Goal: Task Accomplishment & Management: Manage account settings

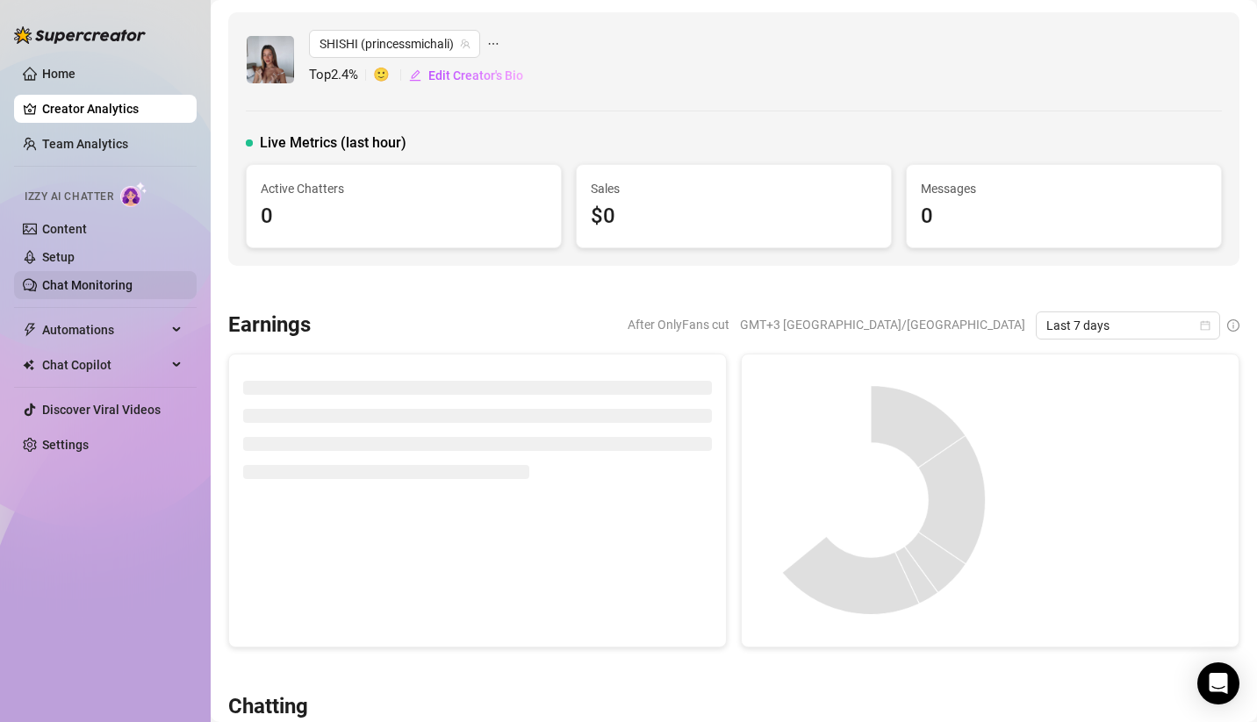
click at [117, 284] on link "Chat Monitoring" at bounding box center [87, 285] width 90 height 14
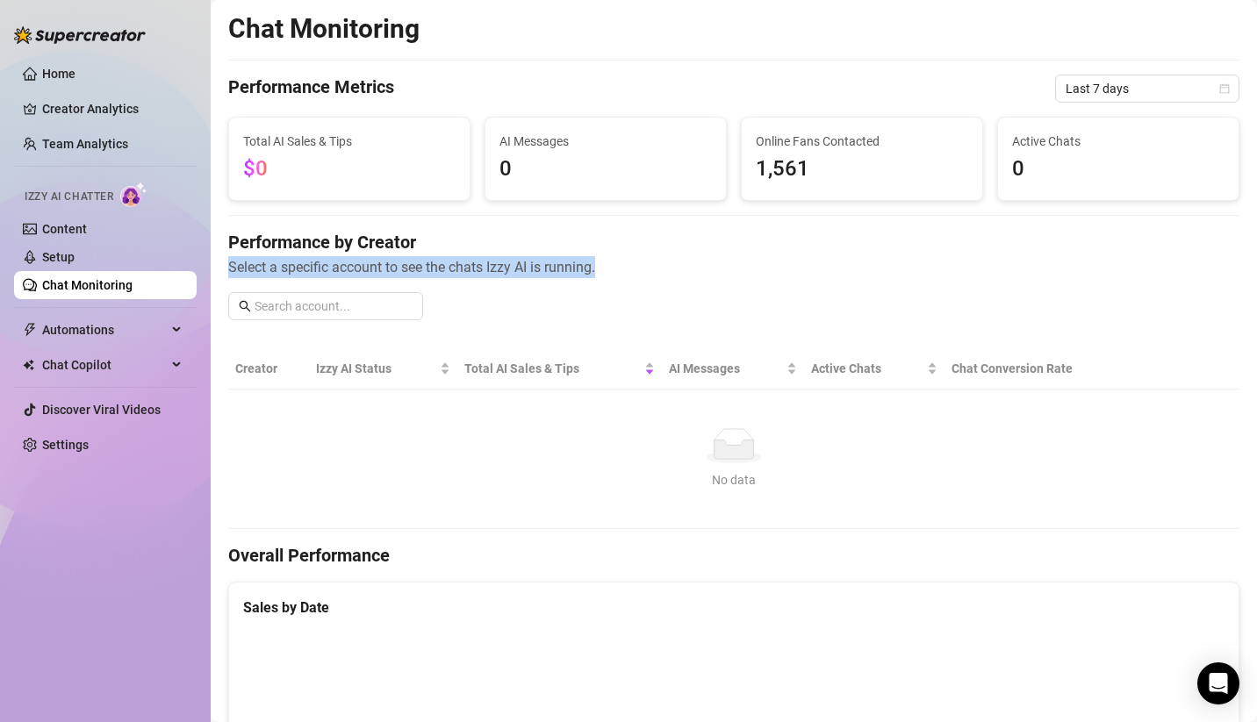
drag, startPoint x: 650, startPoint y: 224, endPoint x: 655, endPoint y: 267, distance: 43.2
click at [649, 239] on h4 "Performance by Creator" at bounding box center [733, 242] width 1011 height 25
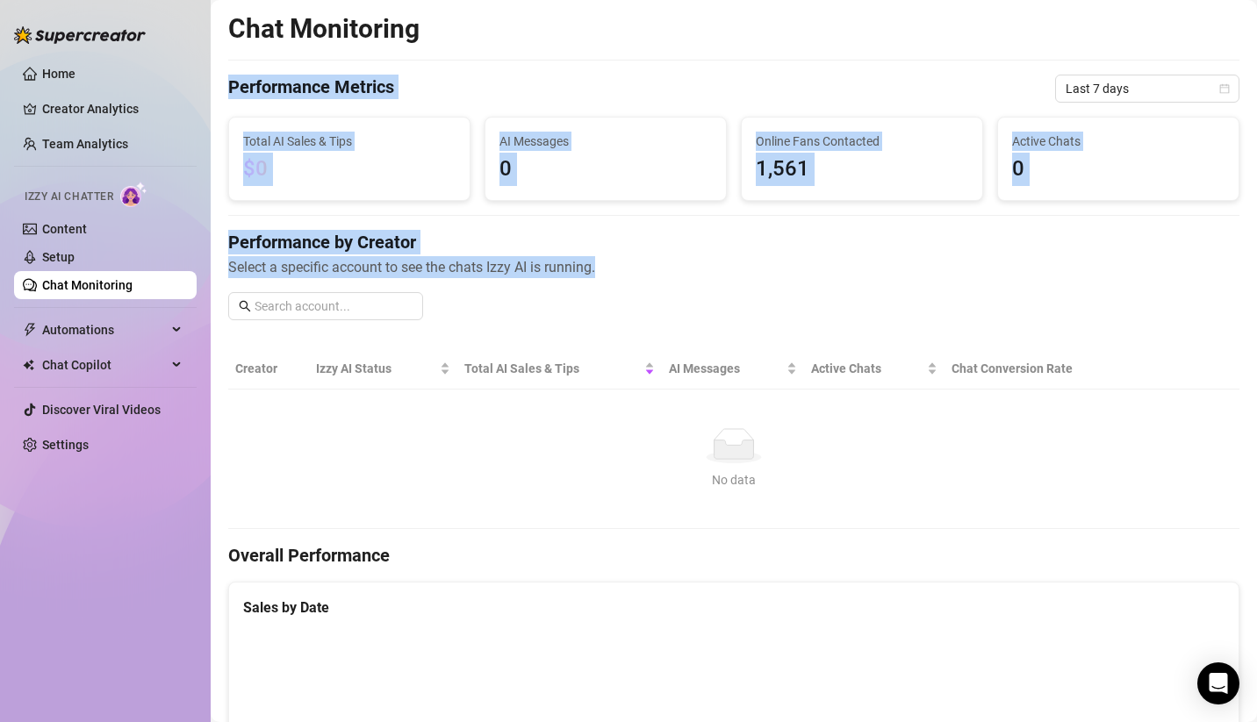
drag, startPoint x: 606, startPoint y: 66, endPoint x: 749, endPoint y: 289, distance: 264.9
click at [751, 291] on div "Performance by Creator Select a specific account to see the chats Izzy AI is ru…" at bounding box center [733, 282] width 1011 height 104
drag, startPoint x: 746, startPoint y: 307, endPoint x: 224, endPoint y: 28, distance: 592.1
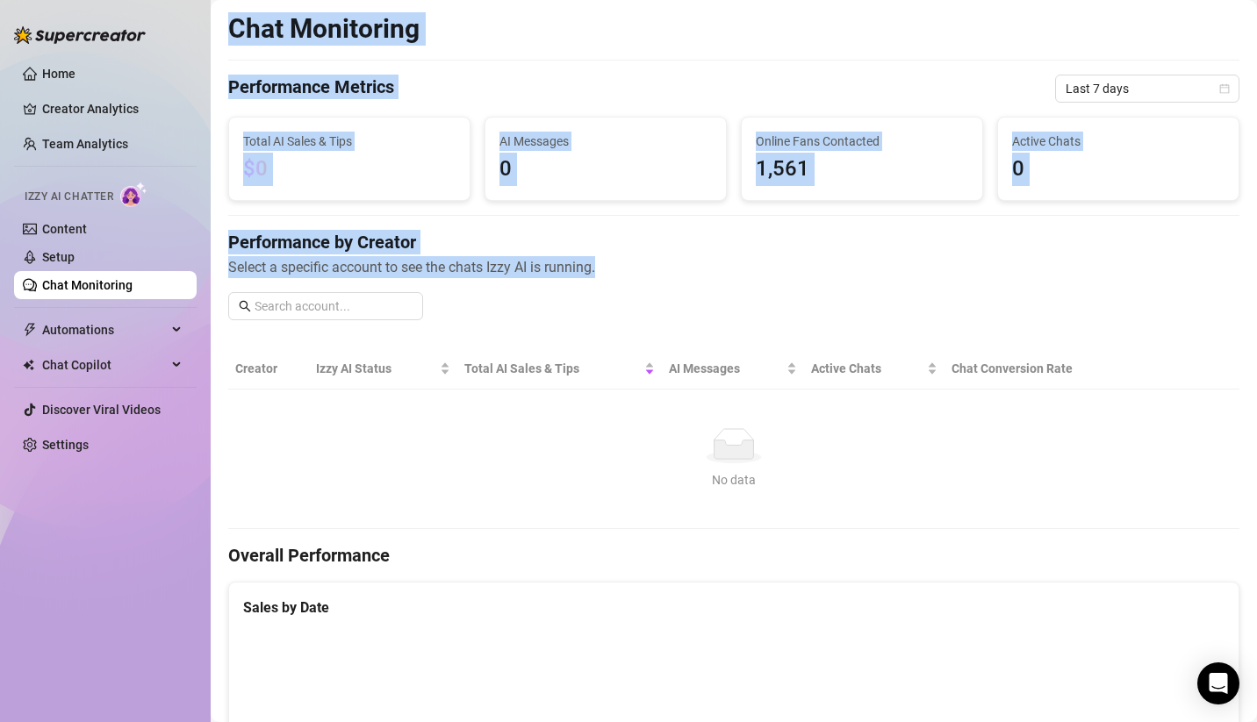
drag, startPoint x: 221, startPoint y: 25, endPoint x: 728, endPoint y: 265, distance: 561.4
click at [728, 269] on span "Select a specific account to see the chats Izzy AI is running." at bounding box center [733, 267] width 1011 height 22
drag, startPoint x: 709, startPoint y: 285, endPoint x: 226, endPoint y: 1, distance: 560.2
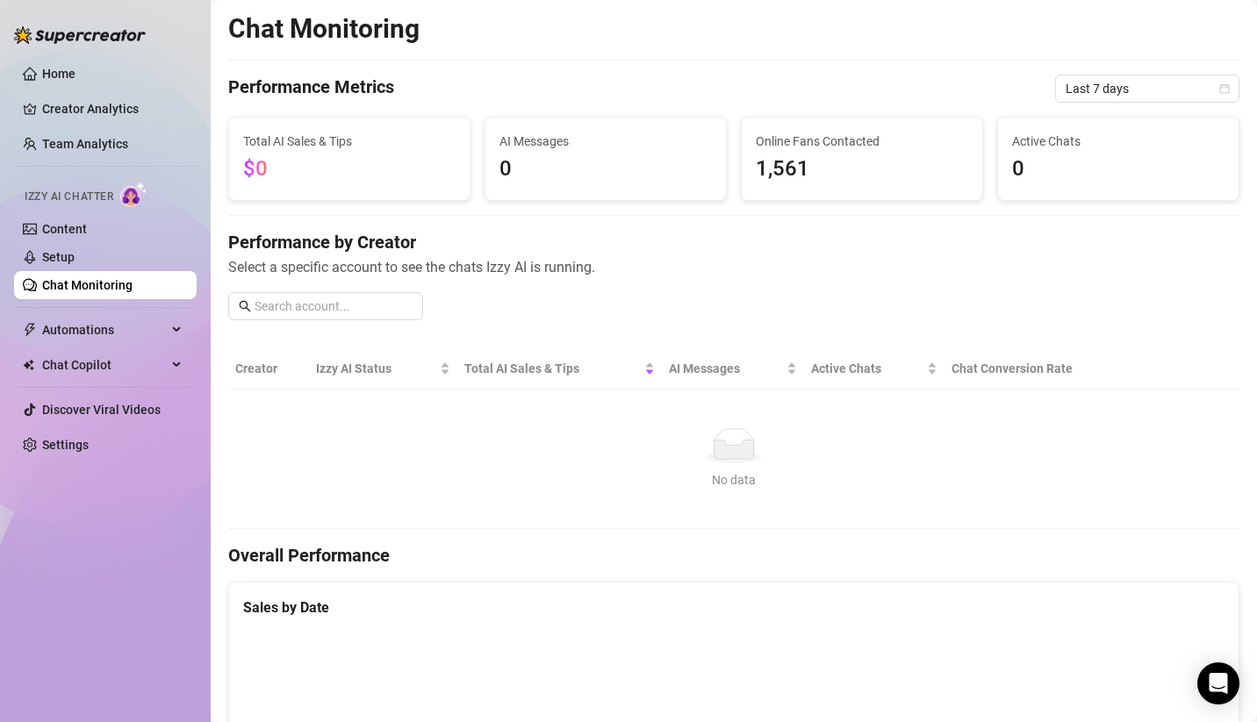
click at [204, 35] on aside "Home Creator Analytics Team Analytics Izzy AI Chatter Content Setup Chat Monito…" at bounding box center [105, 361] width 211 height 722
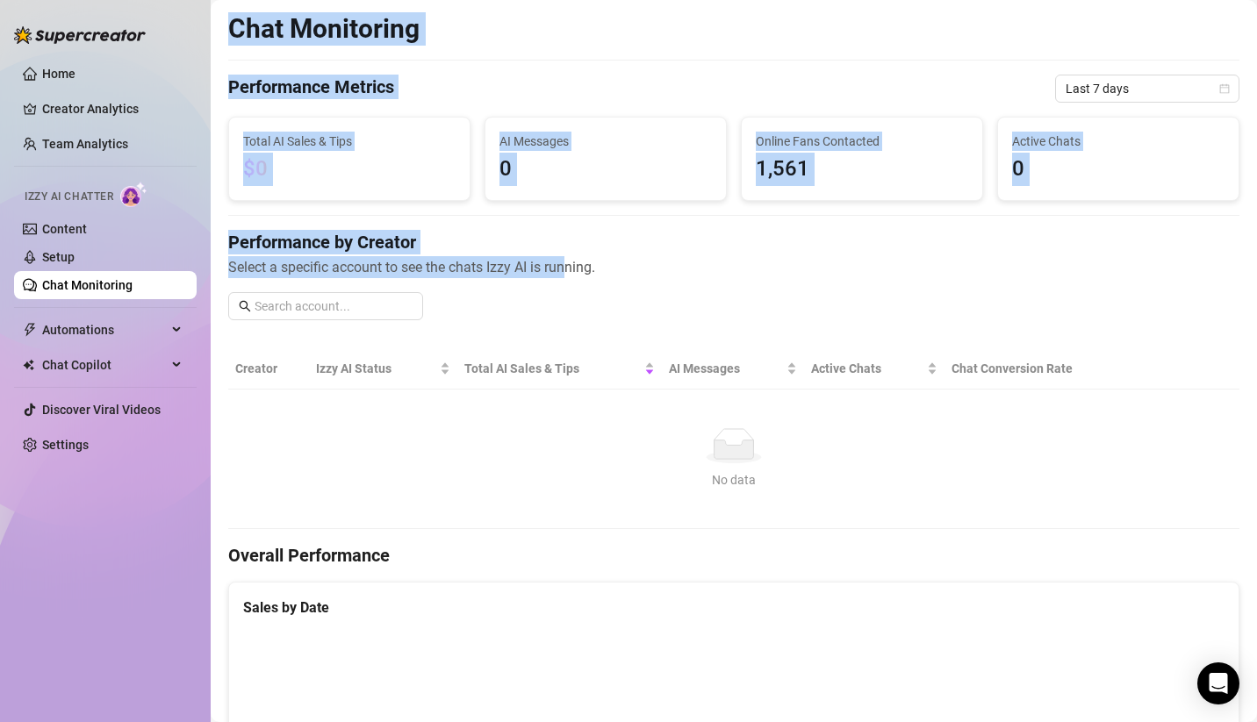
drag, startPoint x: 217, startPoint y: 29, endPoint x: 568, endPoint y: 305, distance: 446.8
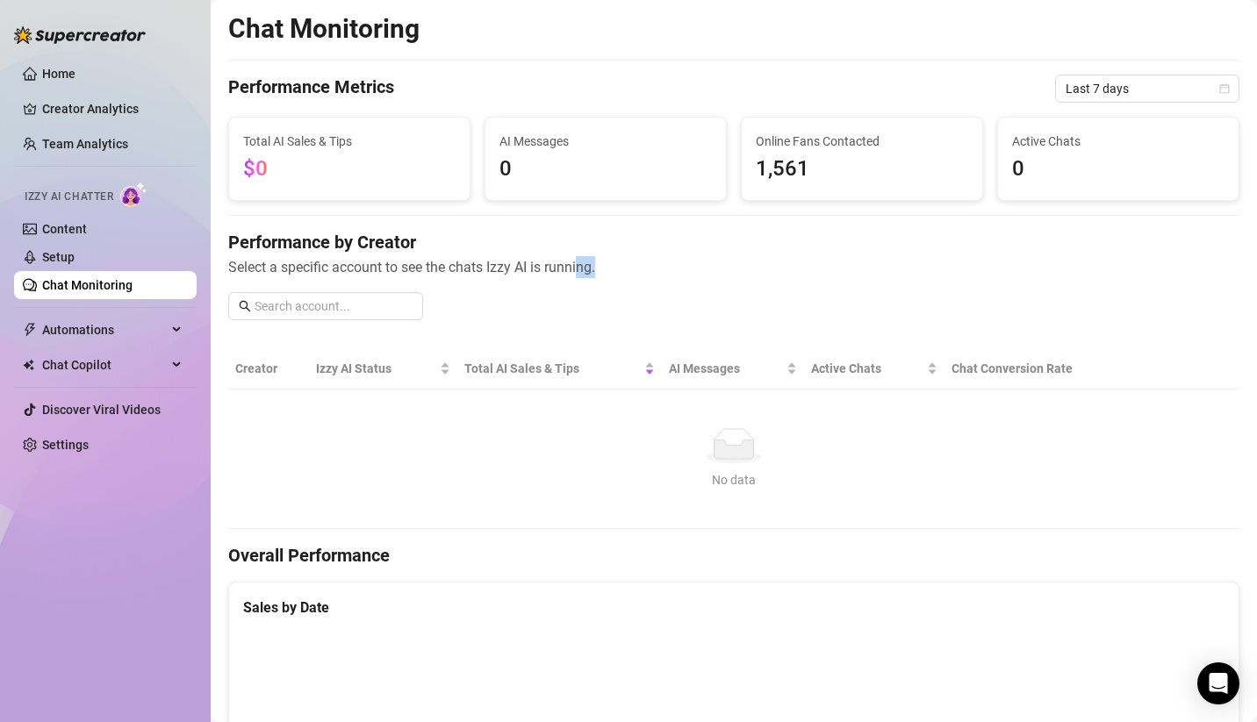
drag, startPoint x: 580, startPoint y: 302, endPoint x: 626, endPoint y: 299, distance: 45.7
click at [603, 305] on div "Performance by Creator Select a specific account to see the chats Izzy AI is ru…" at bounding box center [733, 282] width 1011 height 104
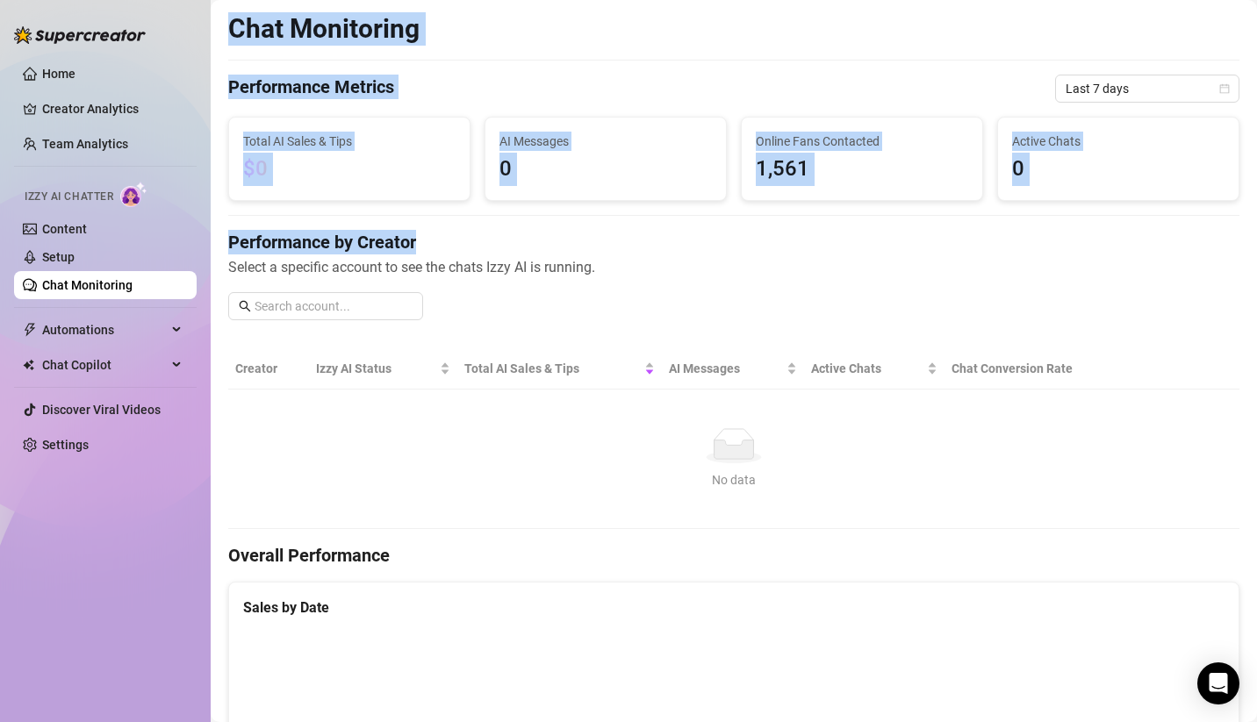
drag, startPoint x: 230, startPoint y: 24, endPoint x: 716, endPoint y: 253, distance: 537.5
click at [716, 253] on h4 "Performance by Creator" at bounding box center [733, 242] width 1011 height 25
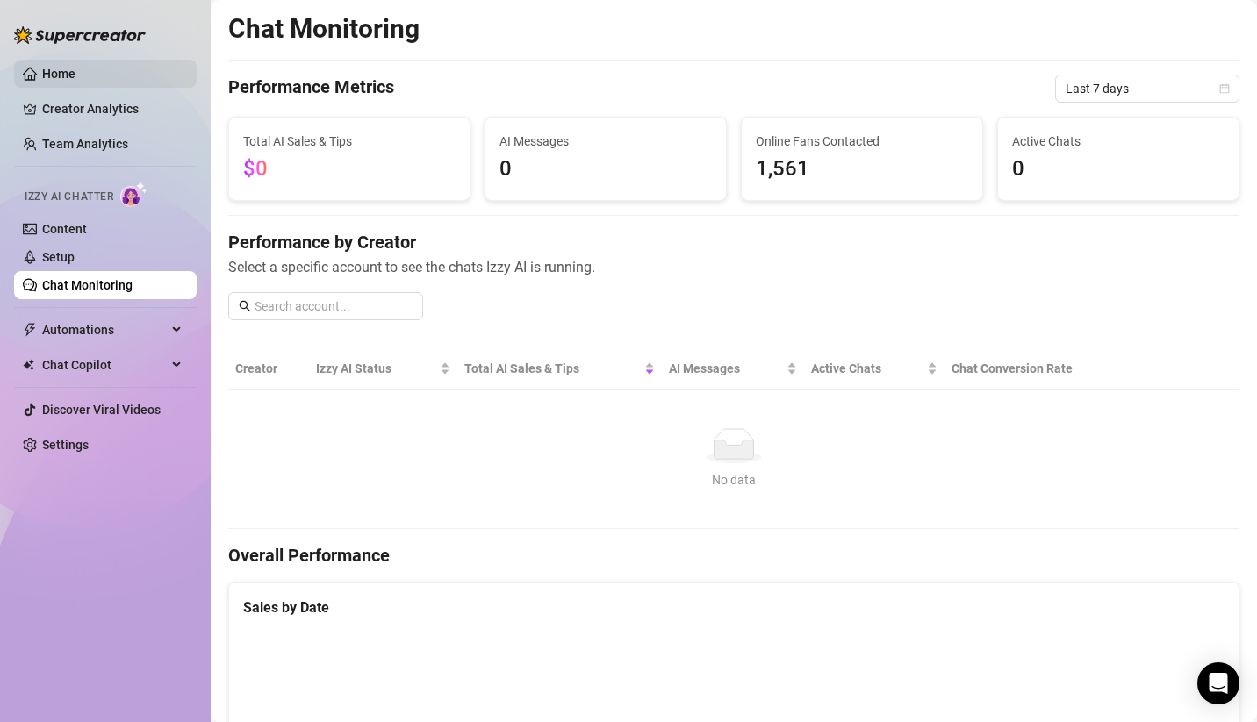
click at [61, 67] on link "Home" at bounding box center [58, 74] width 33 height 14
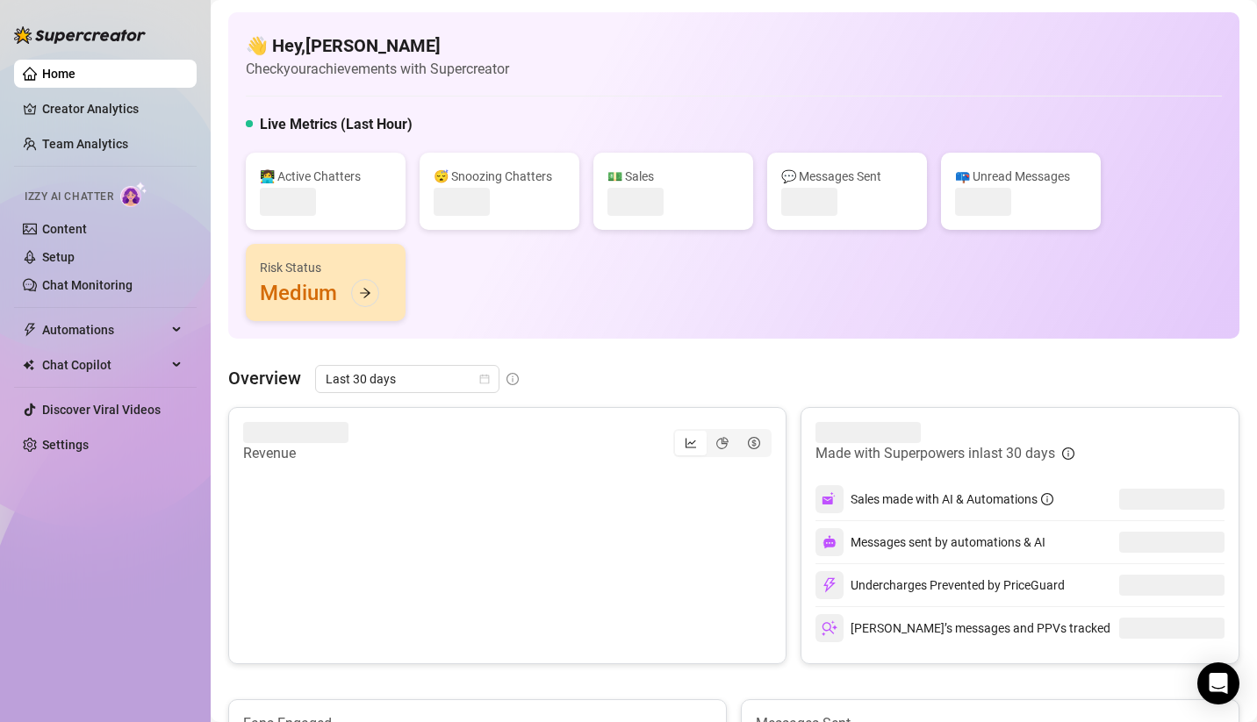
click at [61, 70] on link "Home" at bounding box center [58, 74] width 33 height 14
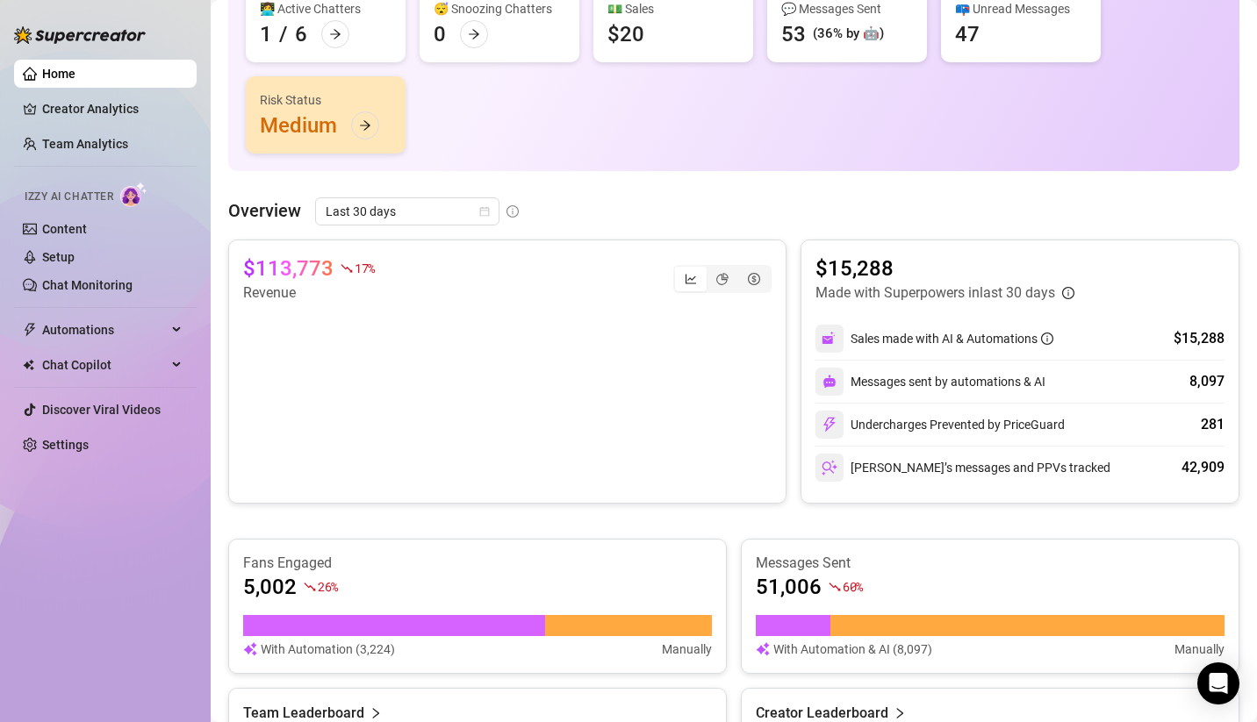
scroll to position [177, 0]
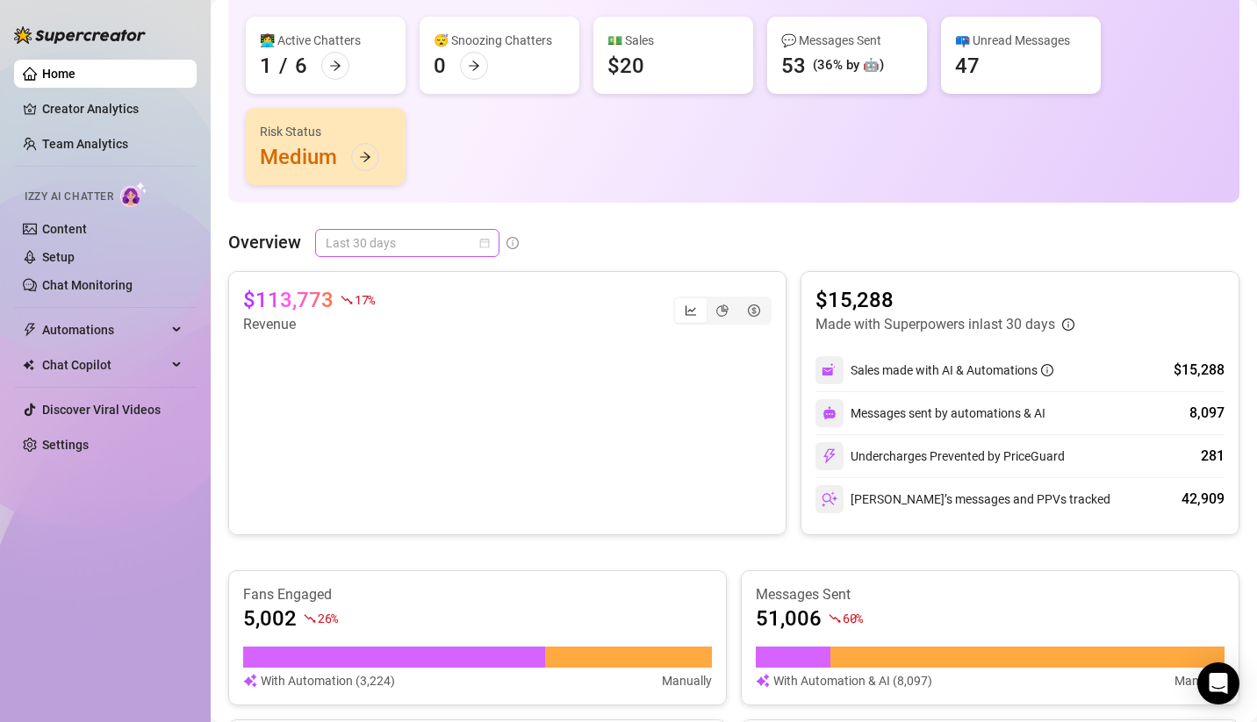
click at [405, 242] on span "Last 30 days" at bounding box center [407, 243] width 163 height 26
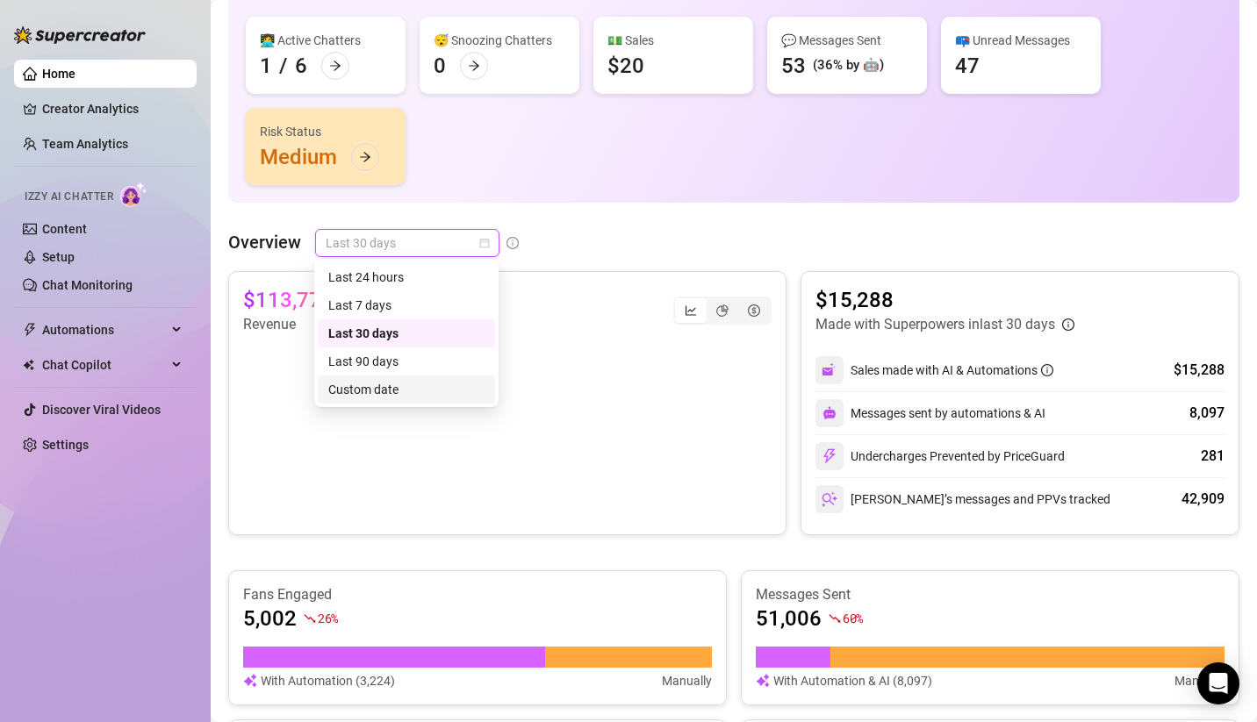
click at [402, 393] on div "Custom date" at bounding box center [406, 389] width 156 height 19
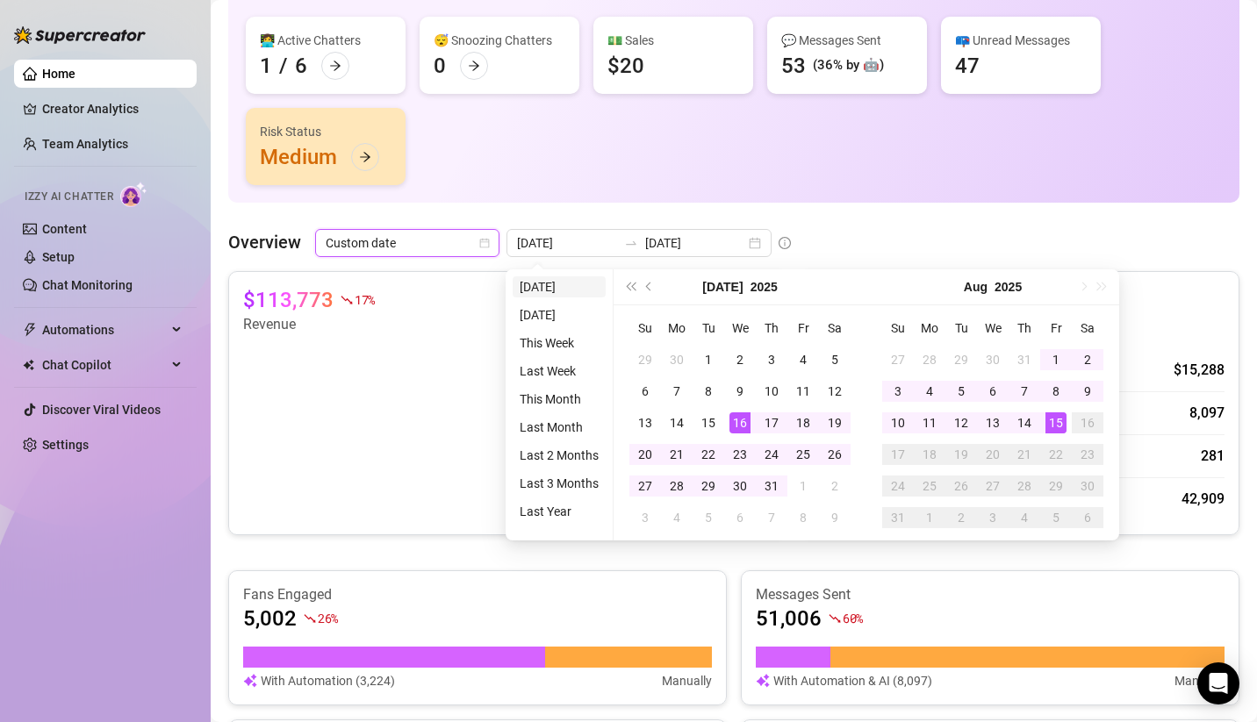
type input "[DATE]"
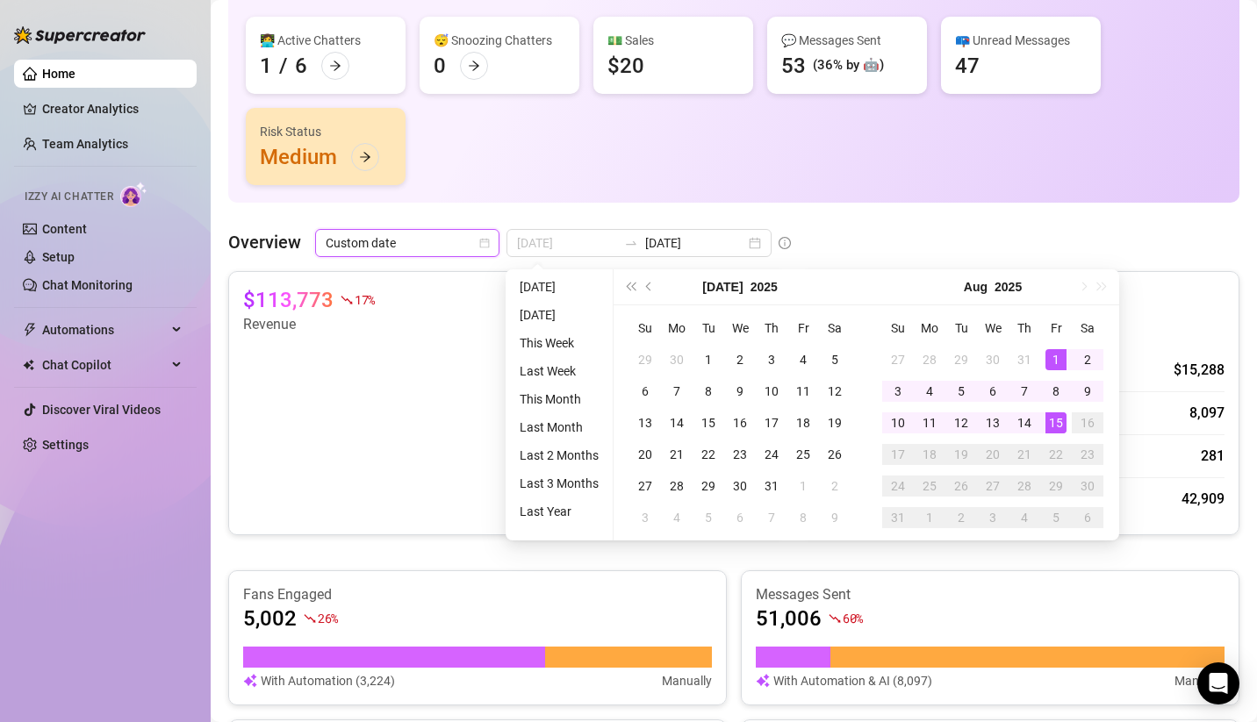
click at [1062, 360] on div "1" at bounding box center [1055, 359] width 21 height 21
type input "[DATE]"
click at [1055, 418] on div "15" at bounding box center [1055, 422] width 21 height 21
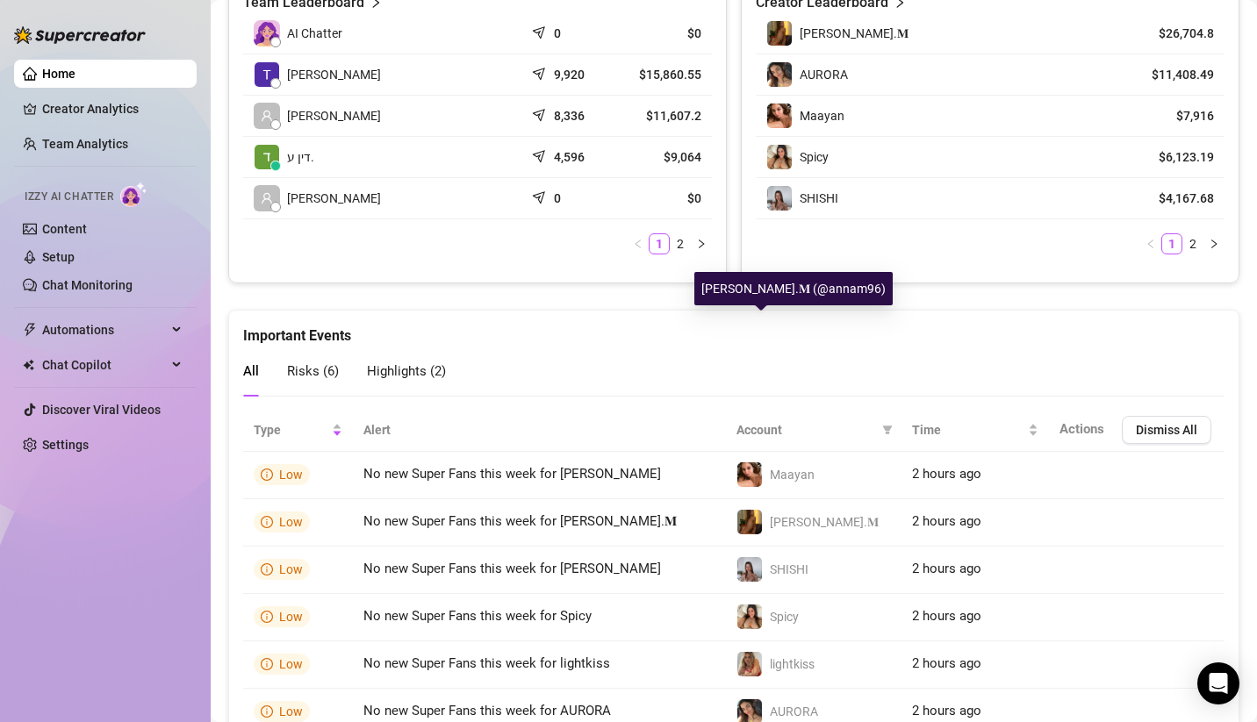
scroll to position [688, 0]
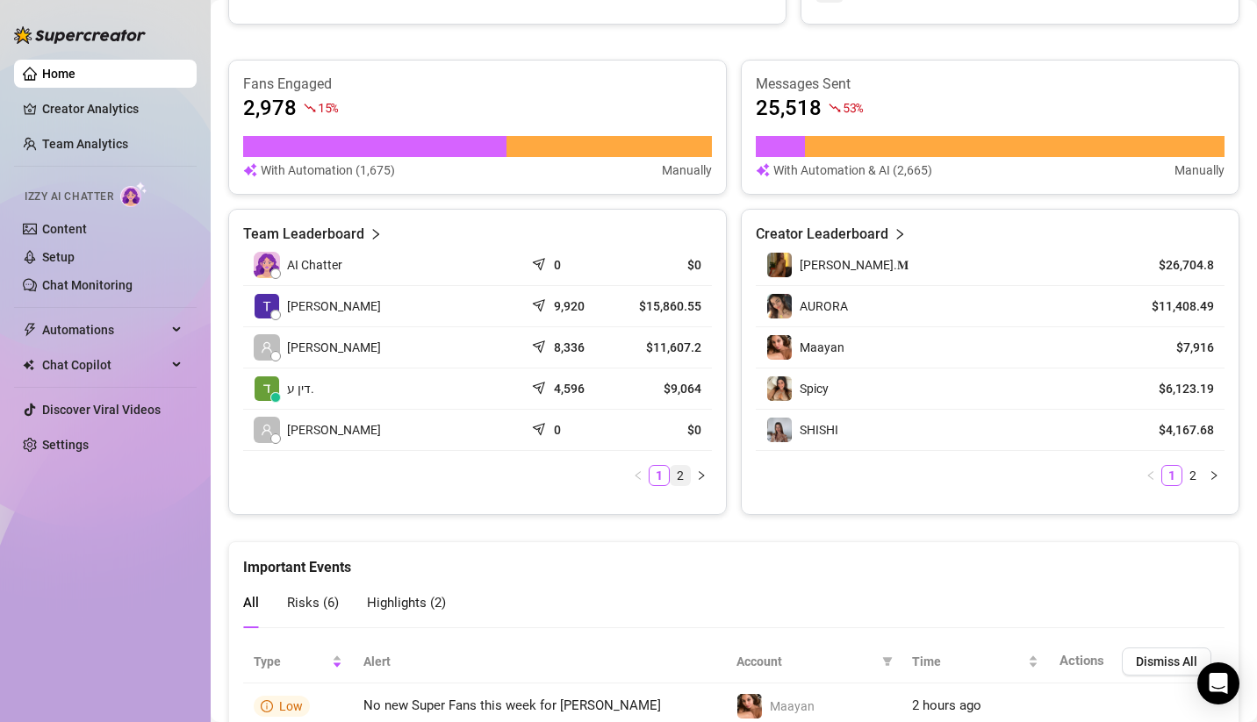
click at [671, 466] on link "2" at bounding box center [680, 475] width 19 height 19
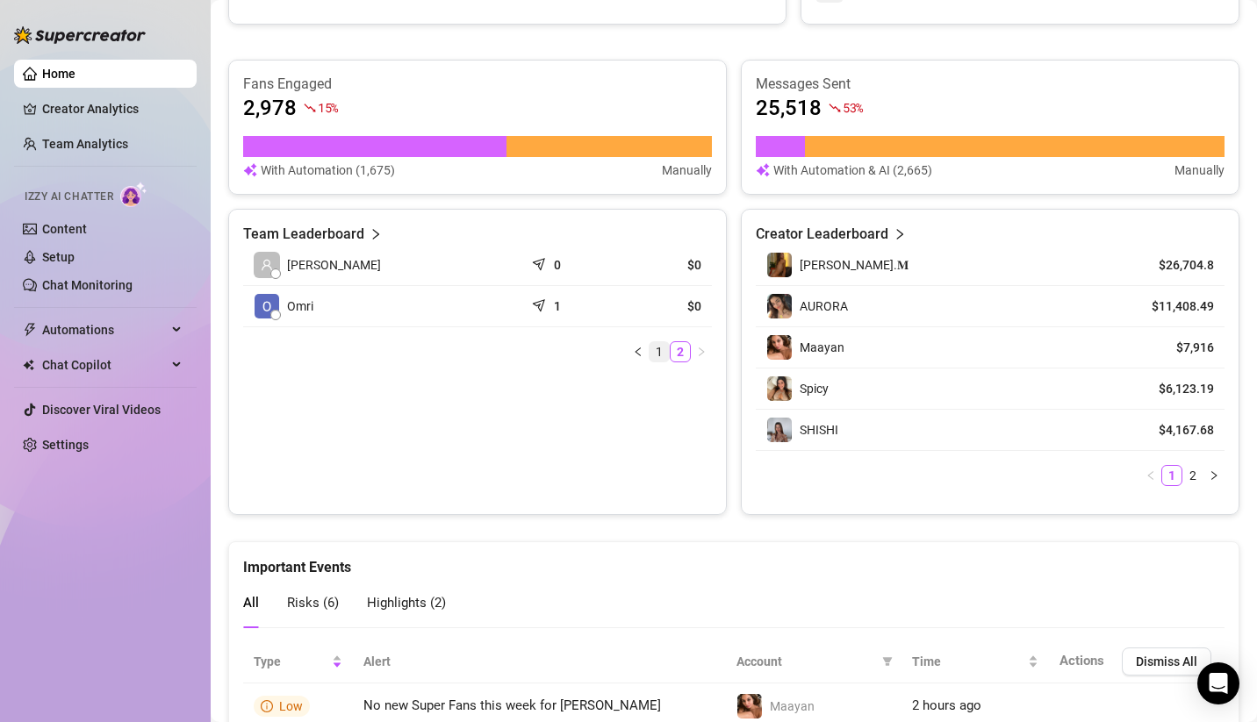
click at [649, 348] on link "1" at bounding box center [658, 351] width 19 height 19
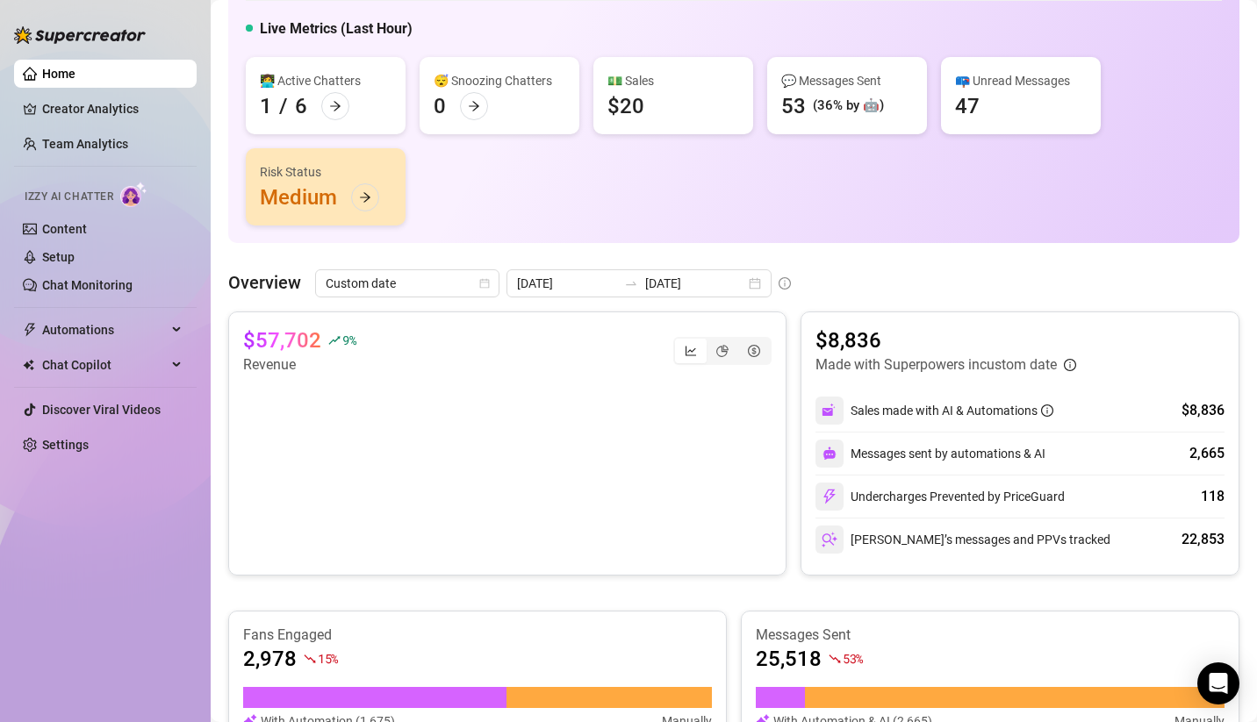
scroll to position [0, 0]
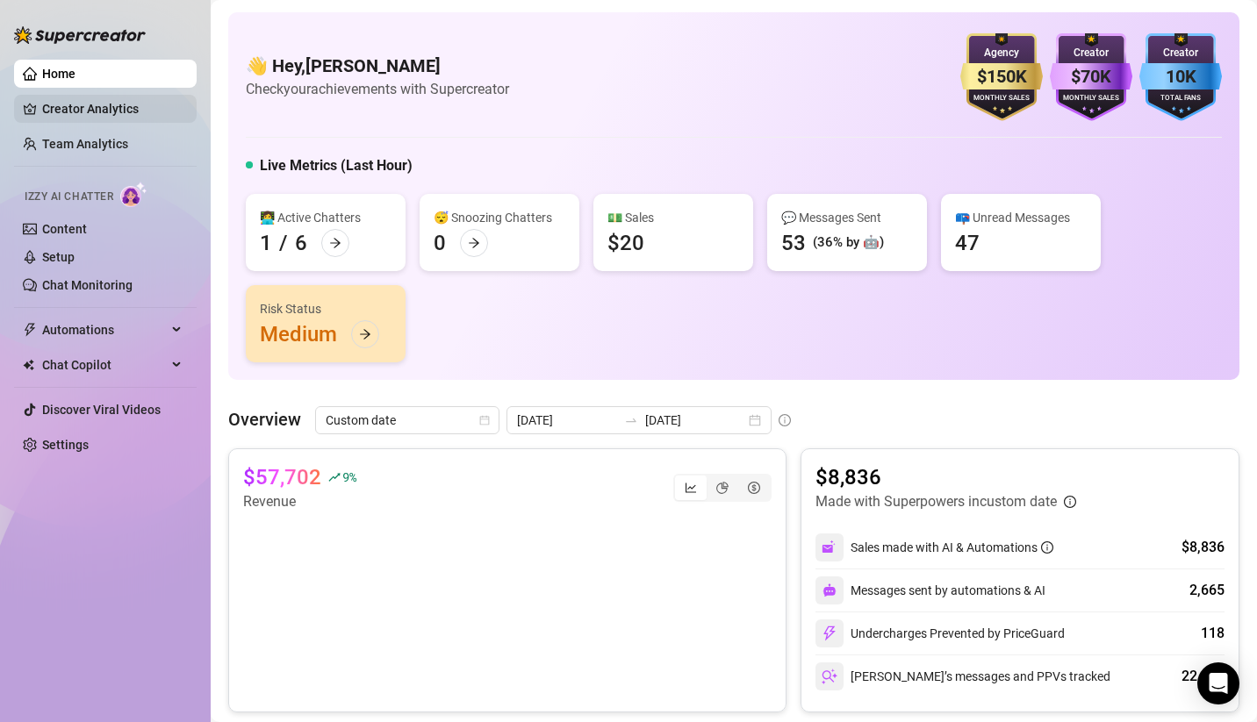
click at [114, 115] on link "Creator Analytics" at bounding box center [112, 109] width 140 height 28
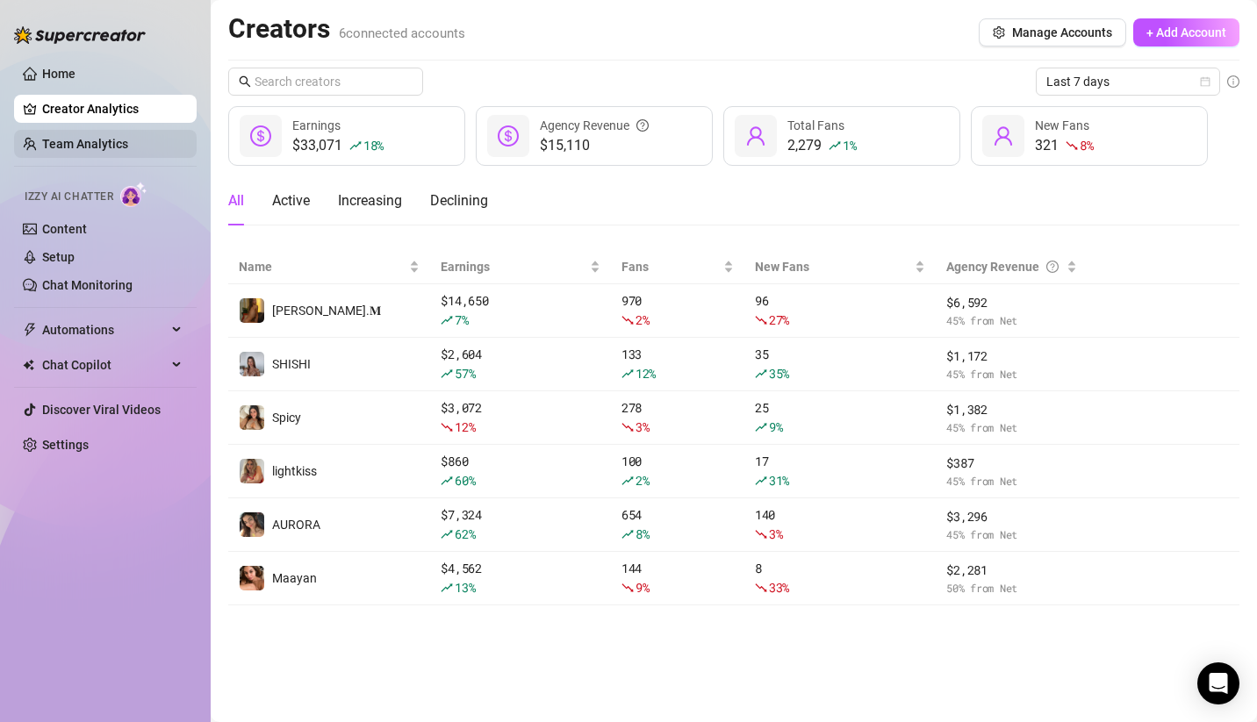
click at [86, 138] on link "Team Analytics" at bounding box center [85, 144] width 86 height 14
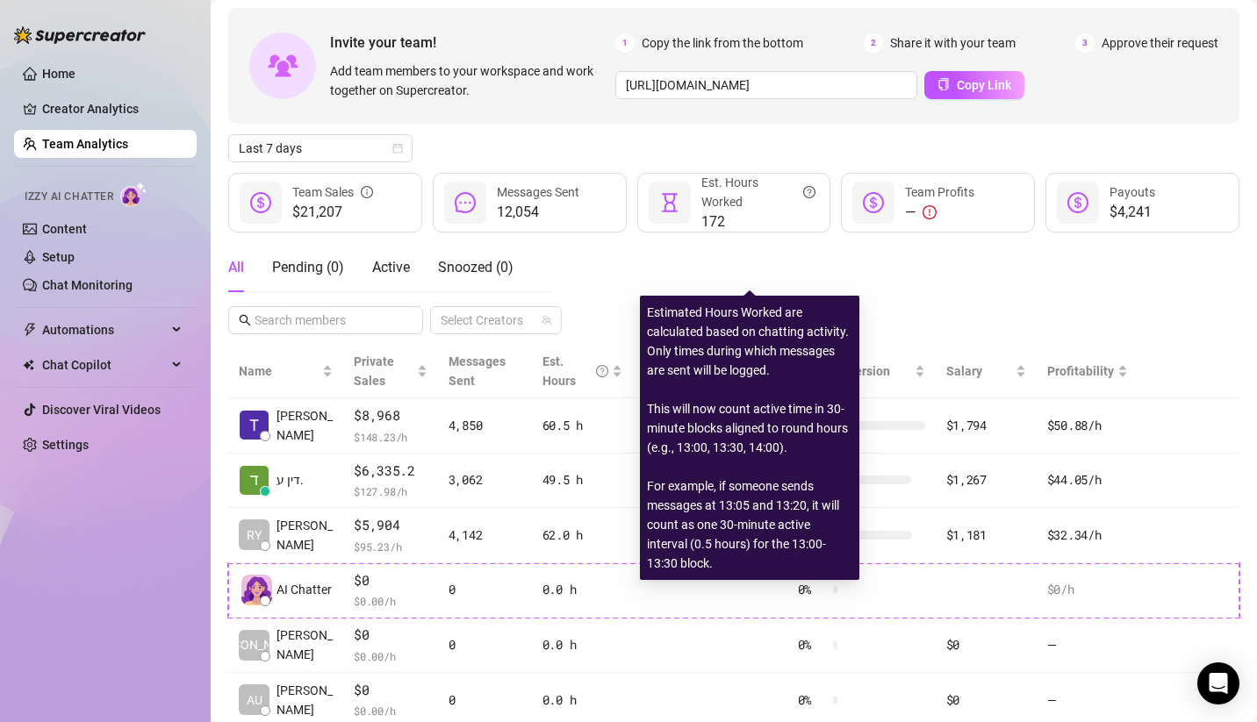
scroll to position [203, 0]
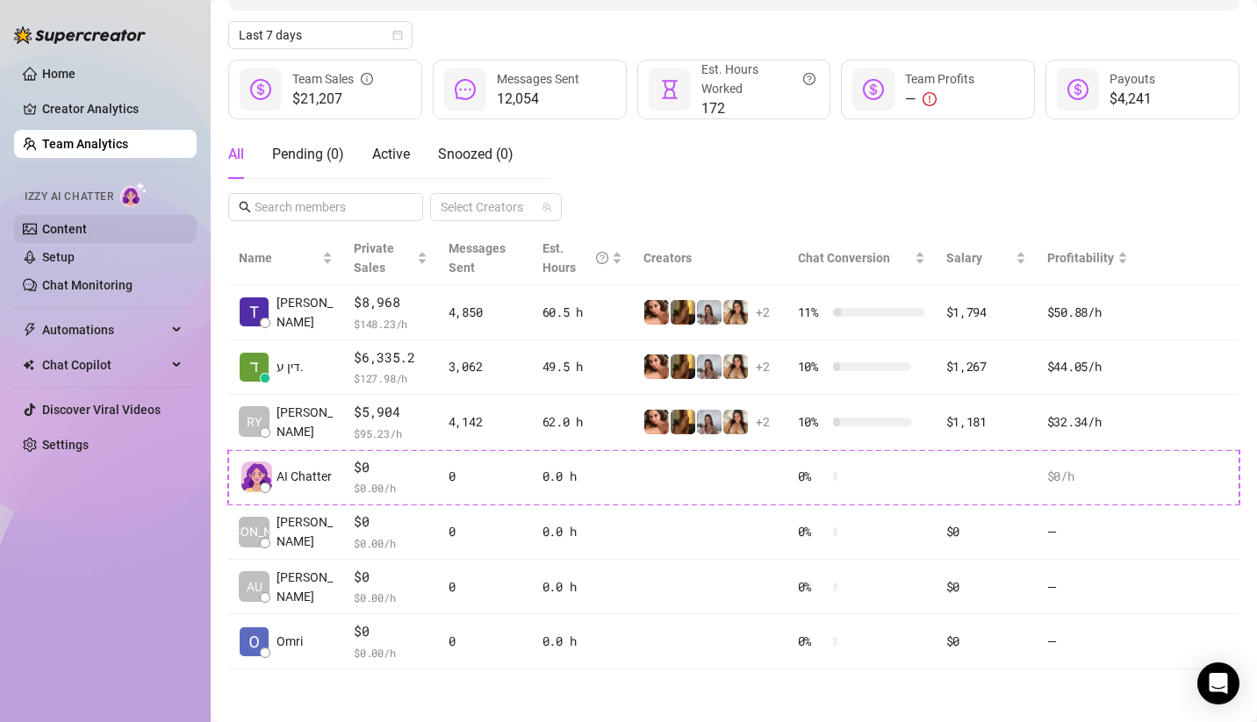
click at [82, 232] on link "Content" at bounding box center [64, 229] width 45 height 14
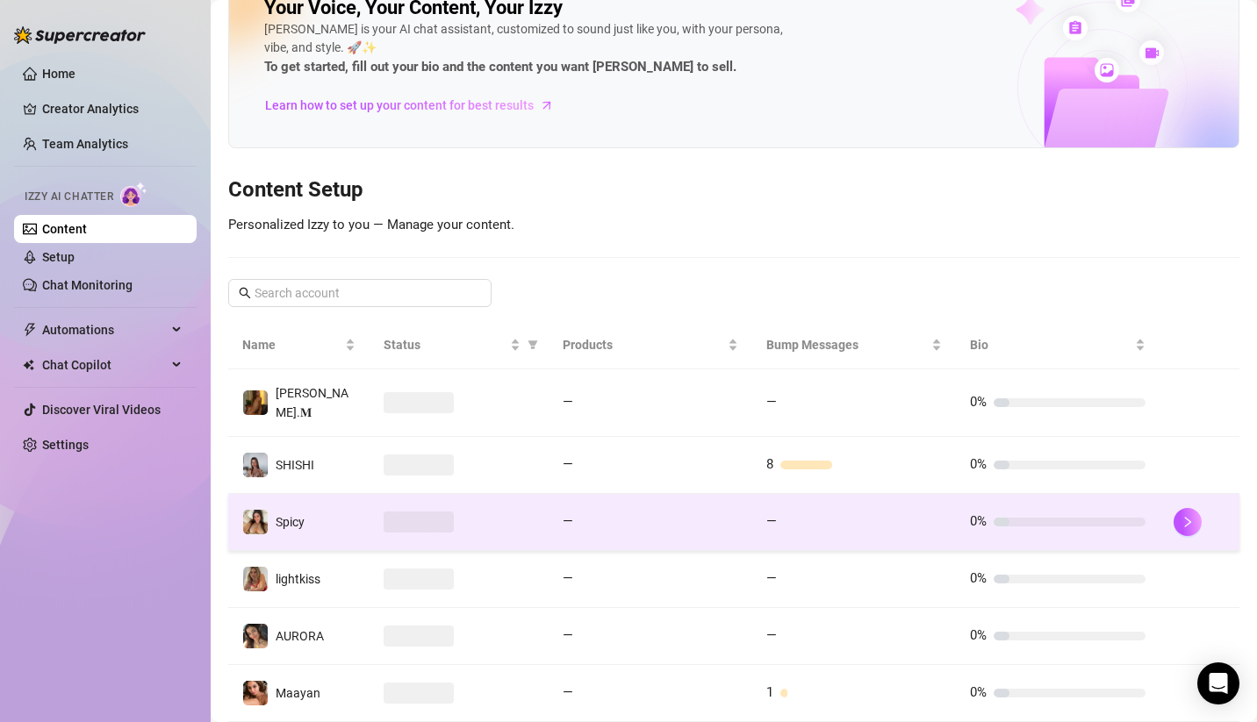
scroll to position [85, 0]
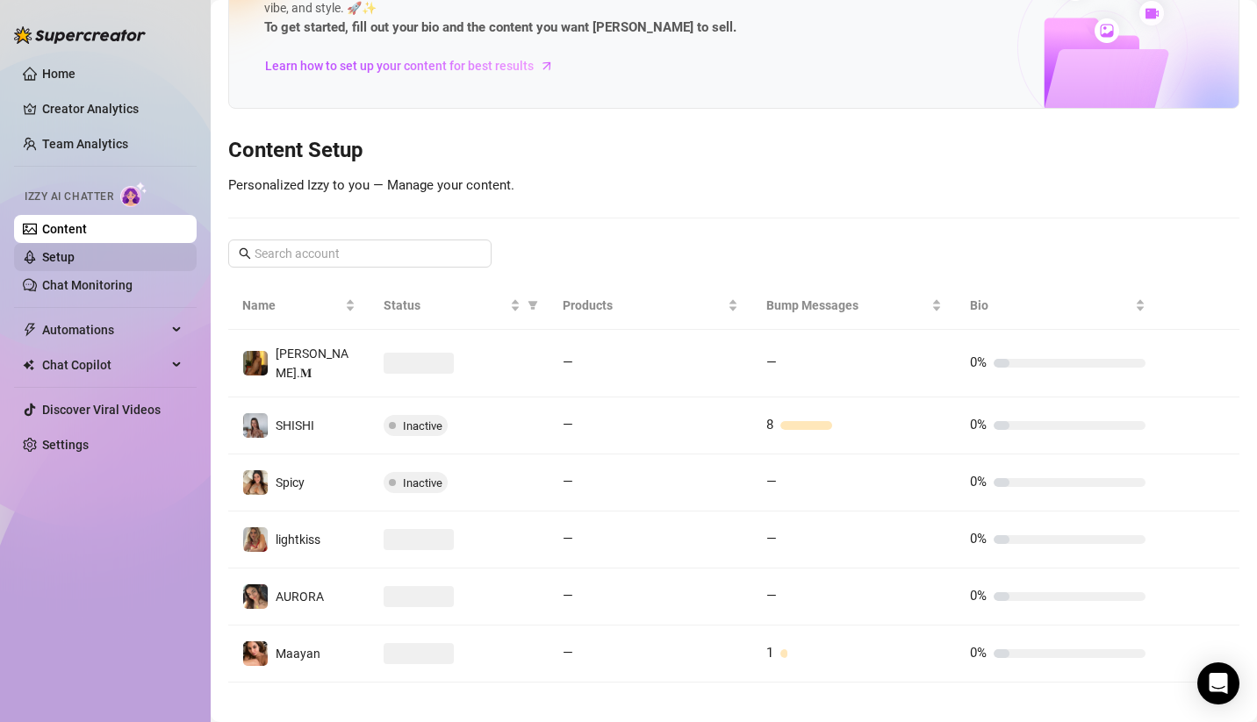
click at [68, 263] on link "Setup" at bounding box center [58, 257] width 32 height 14
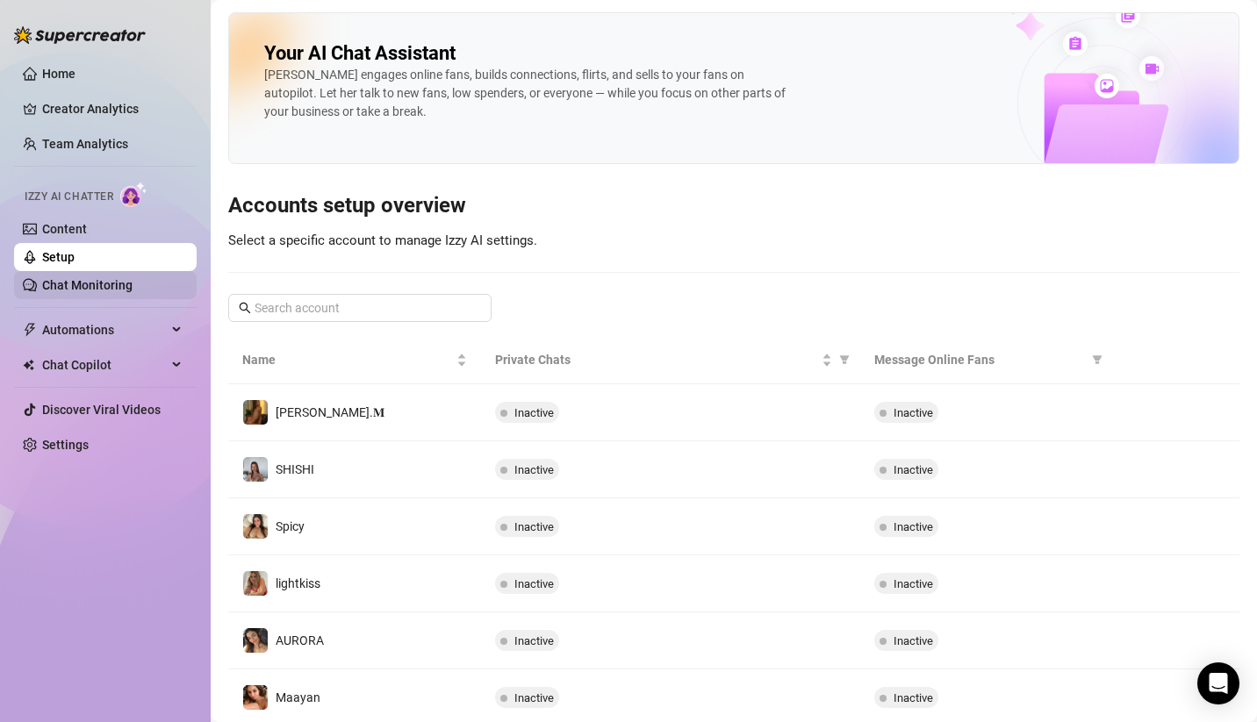
click at [90, 278] on link "Chat Monitoring" at bounding box center [87, 285] width 90 height 14
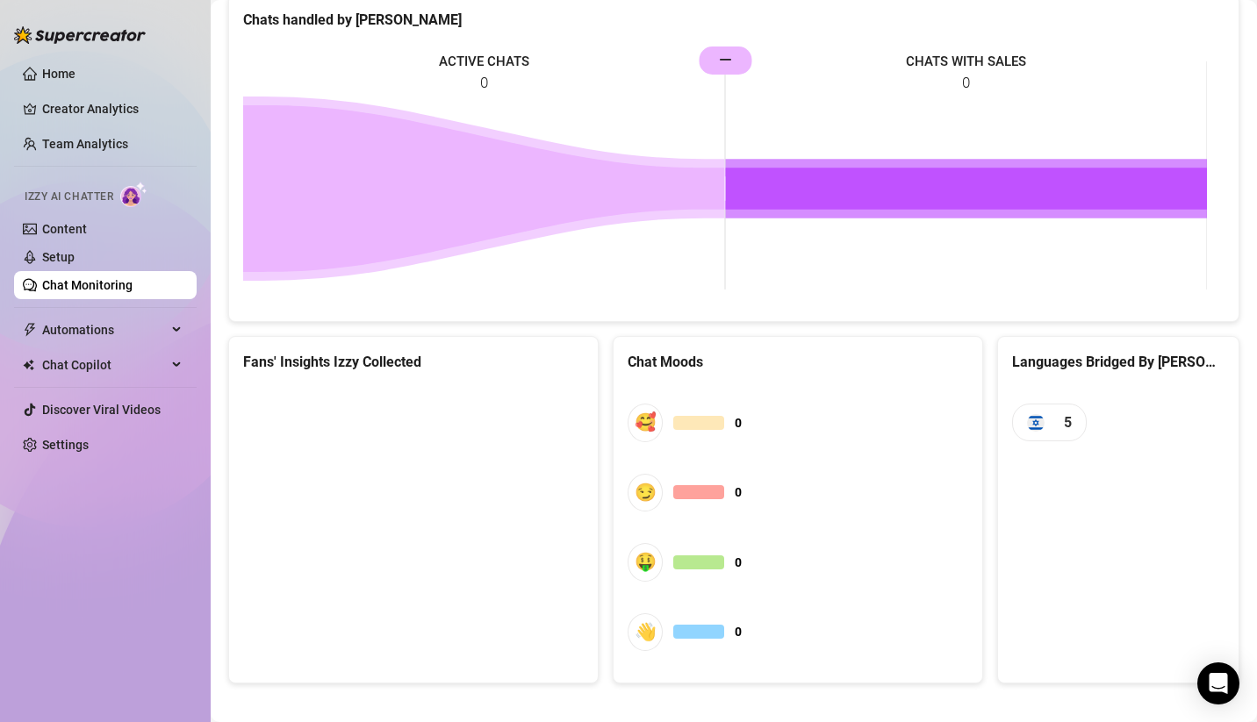
scroll to position [852, 0]
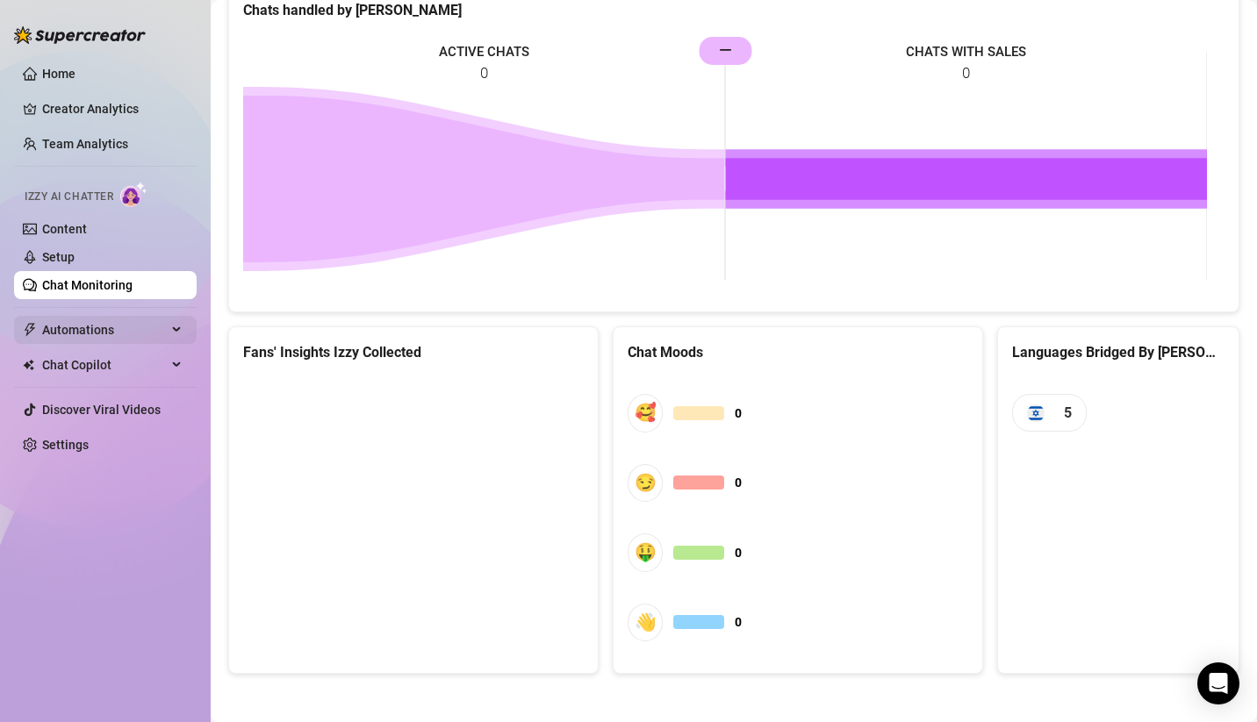
click at [111, 333] on span "Automations" at bounding box center [104, 330] width 125 height 28
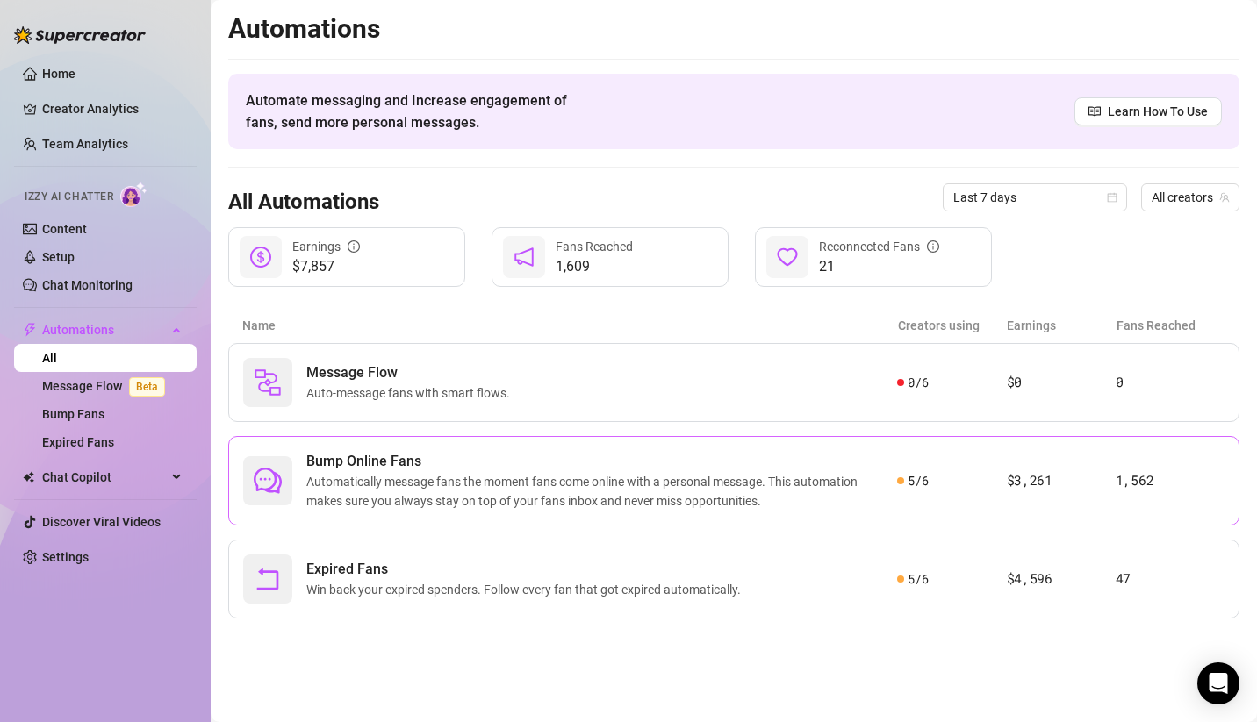
click at [415, 472] on span "Automatically message fans the moment fans come online with a personal message.…" at bounding box center [601, 491] width 591 height 39
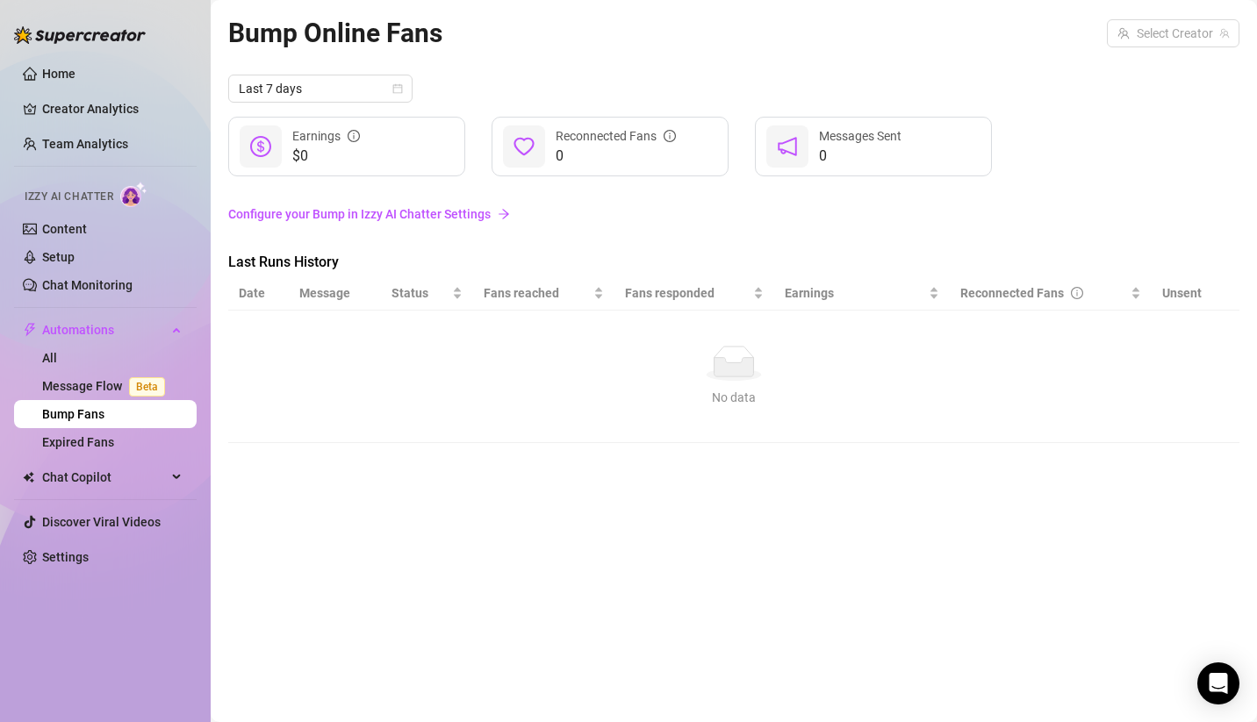
click at [291, 274] on div "Last Runs History" at bounding box center [375, 264] width 295 height 25
click at [291, 266] on span "Last Runs History" at bounding box center [375, 262] width 295 height 21
click at [335, 262] on span "Last Runs History" at bounding box center [375, 262] width 295 height 21
click at [353, 224] on link "Configure your Bump in Izzy AI Chatter Settings" at bounding box center [733, 213] width 1011 height 33
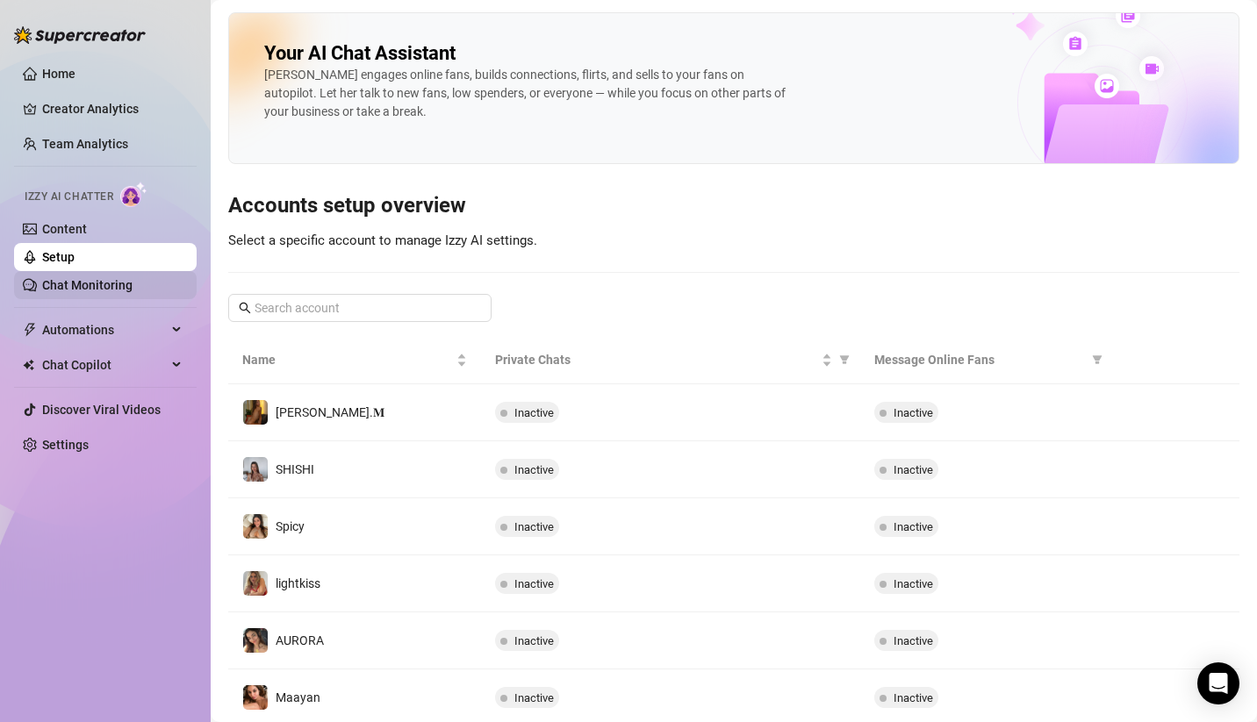
click at [109, 282] on link "Chat Monitoring" at bounding box center [87, 285] width 90 height 14
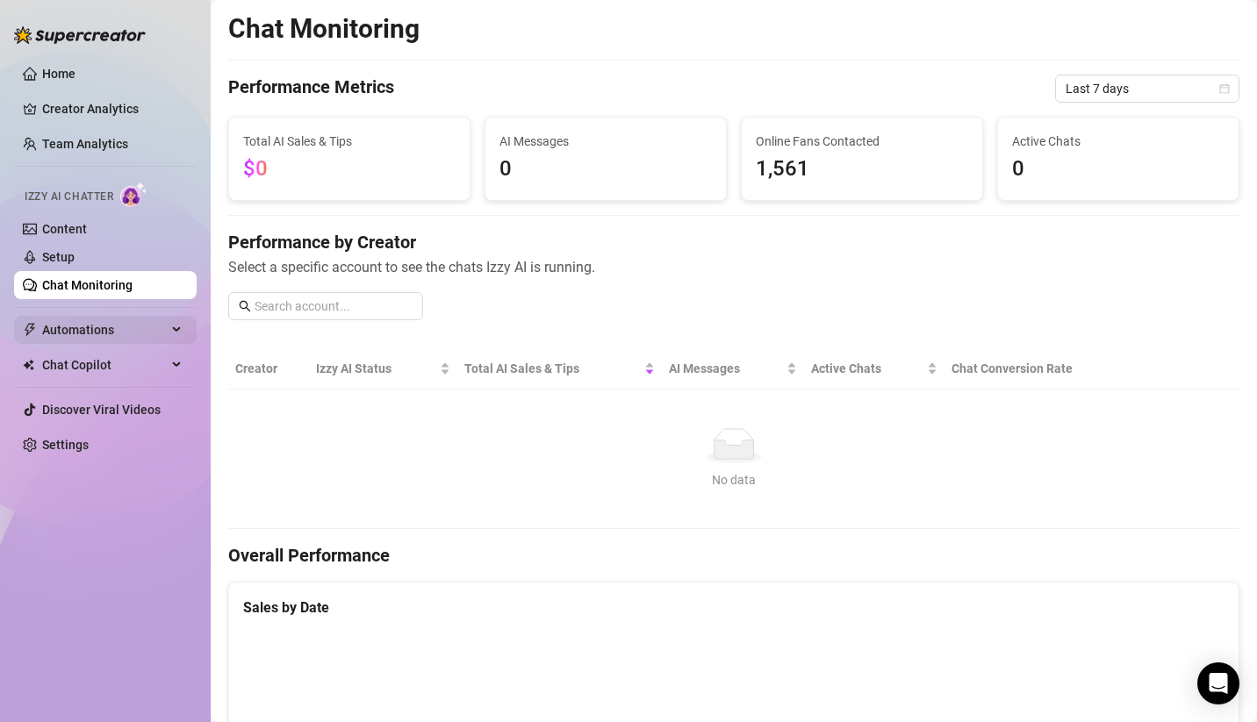
click at [139, 329] on span "Automations" at bounding box center [104, 330] width 125 height 28
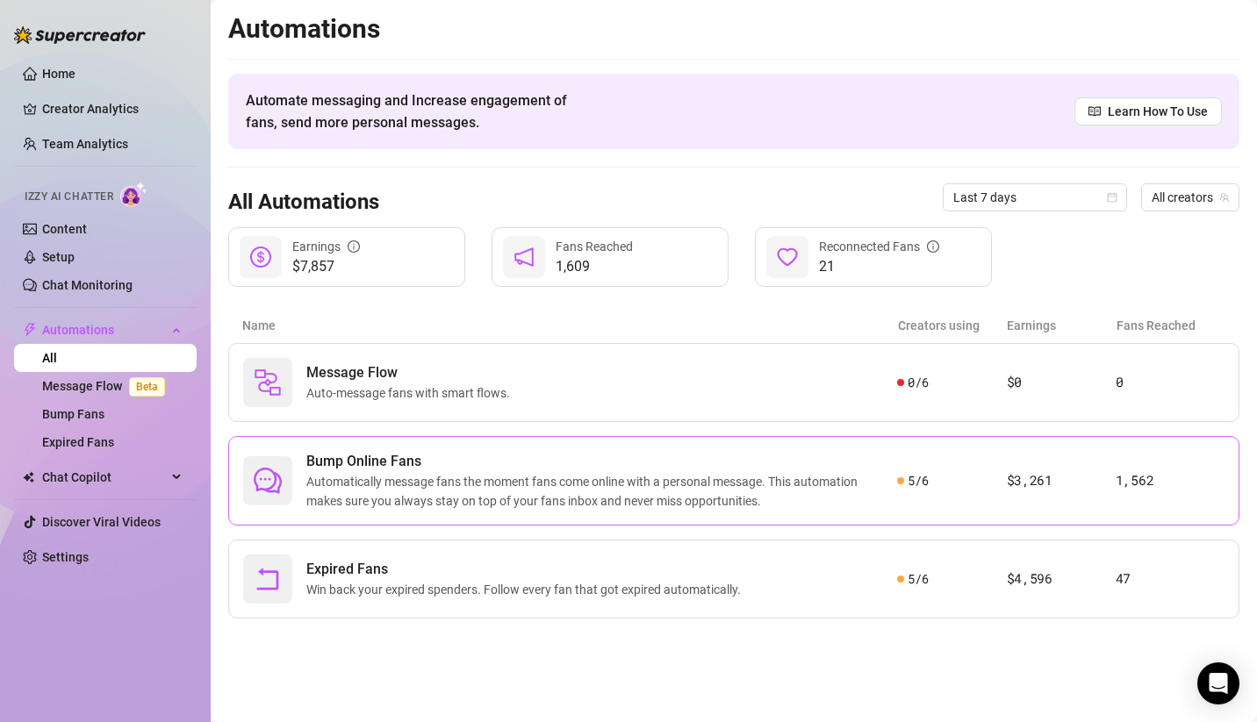
click at [441, 477] on span "Automatically message fans the moment fans come online with a personal message.…" at bounding box center [601, 491] width 591 height 39
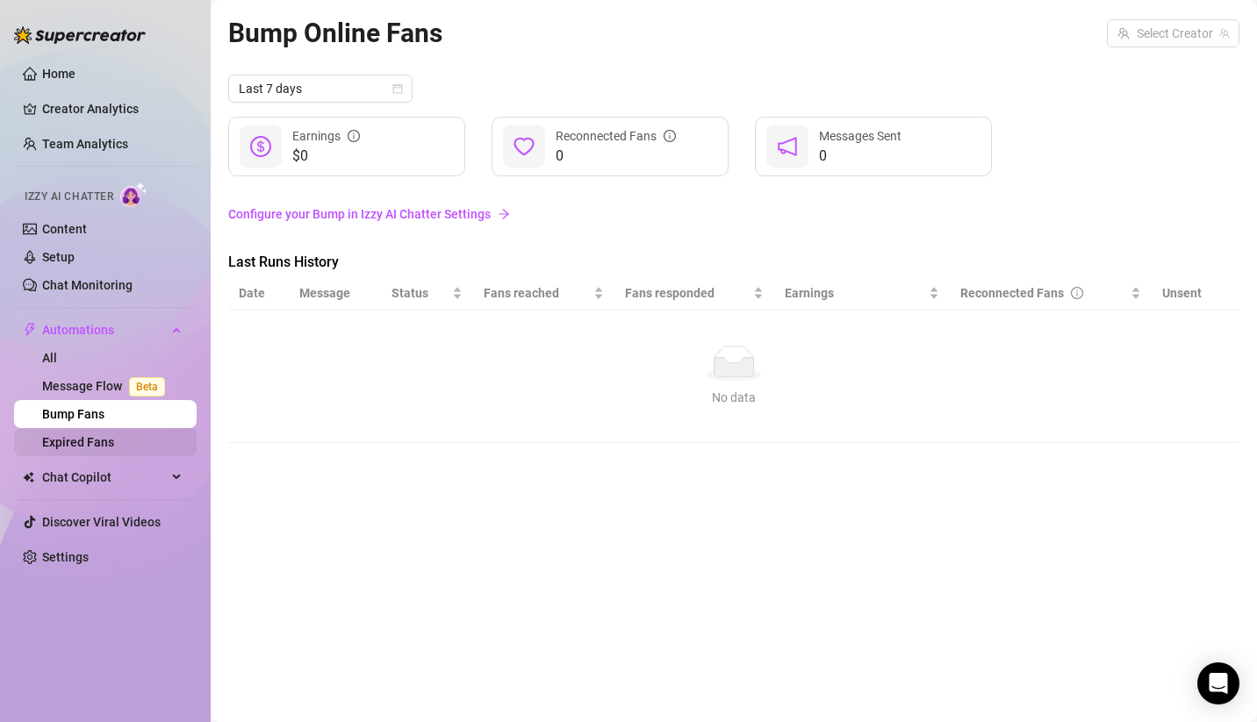
click at [114, 448] on link "Expired Fans" at bounding box center [78, 442] width 72 height 14
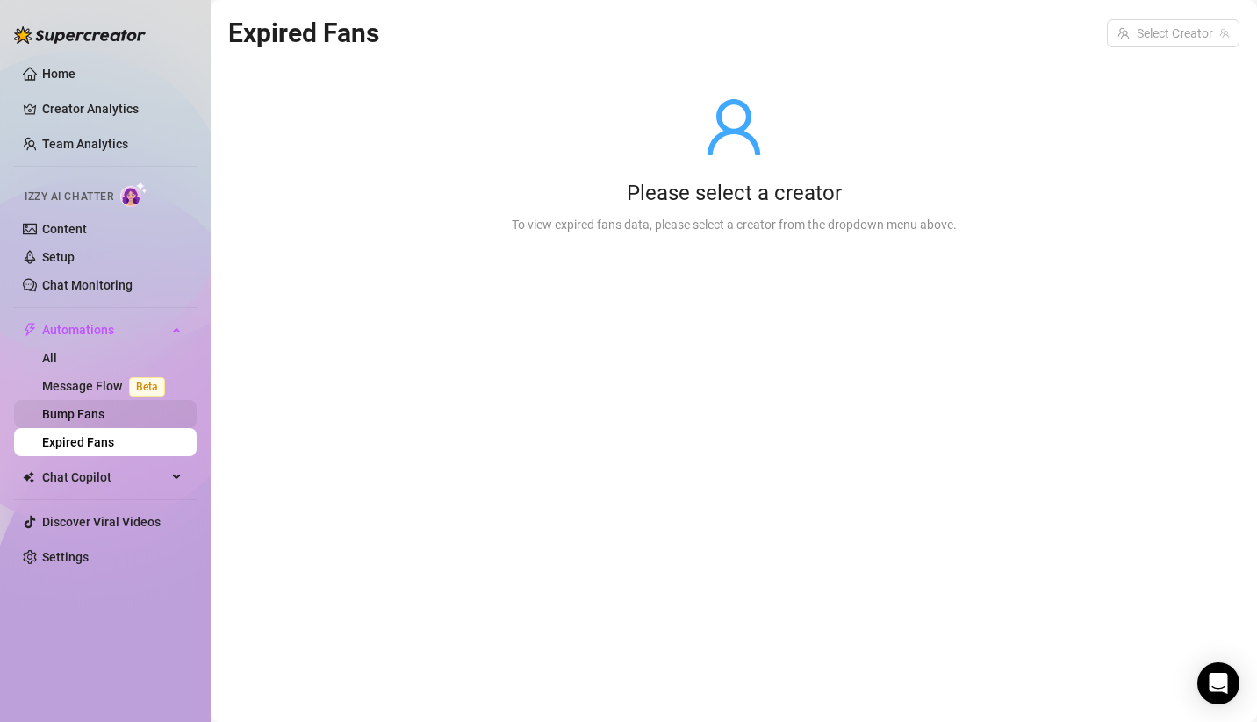
click at [104, 421] on link "Bump Fans" at bounding box center [73, 414] width 62 height 14
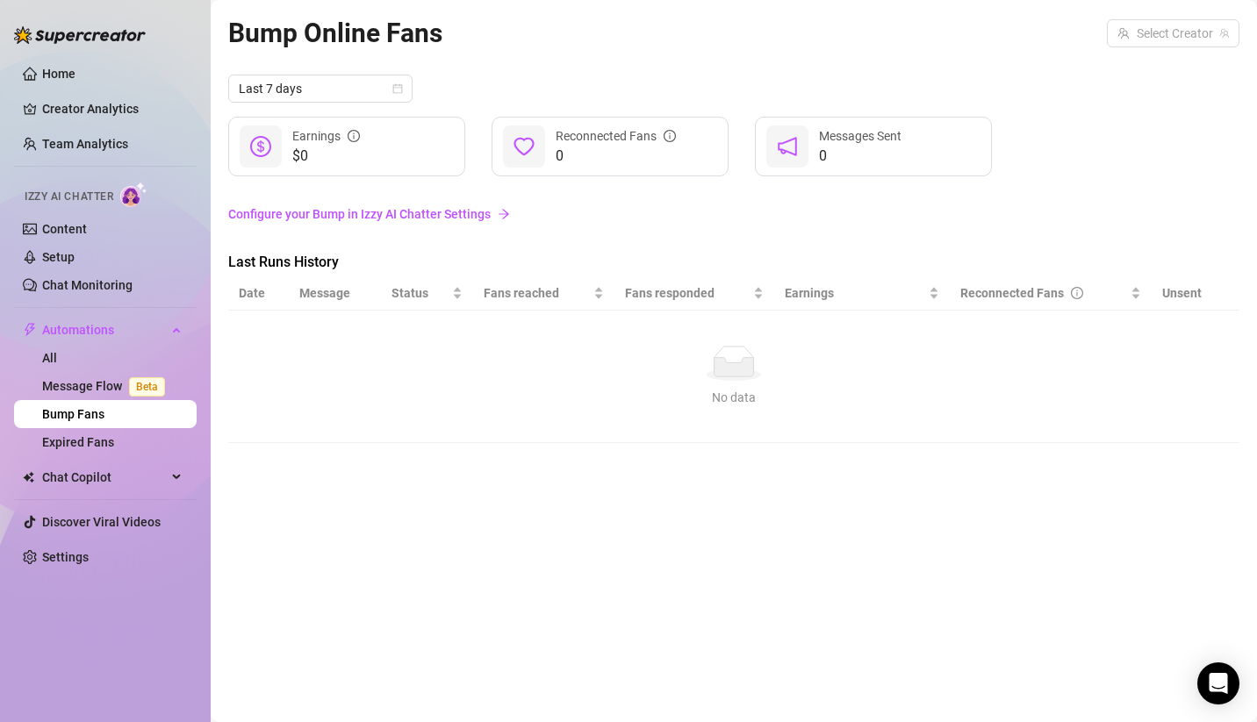
click at [514, 271] on span "Last Runs History" at bounding box center [375, 262] width 295 height 21
click at [87, 384] on link "Message Flow Beta" at bounding box center [107, 386] width 130 height 14
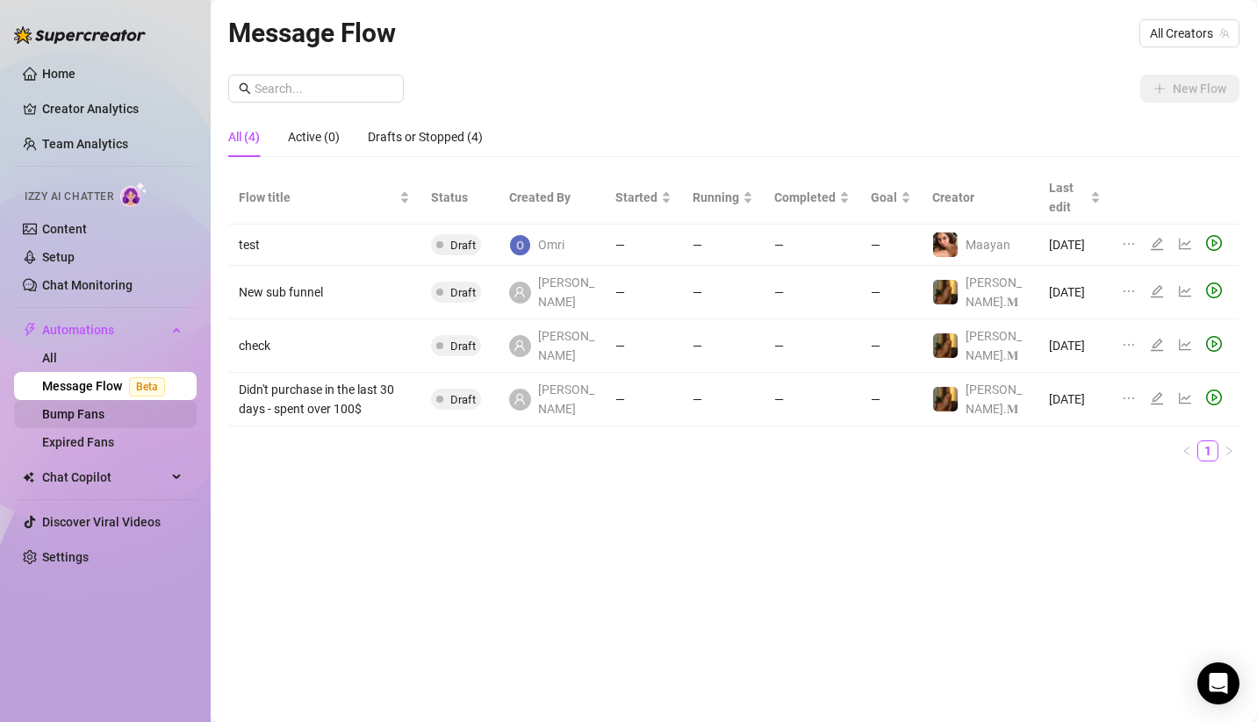
click at [104, 420] on link "Bump Fans" at bounding box center [73, 414] width 62 height 14
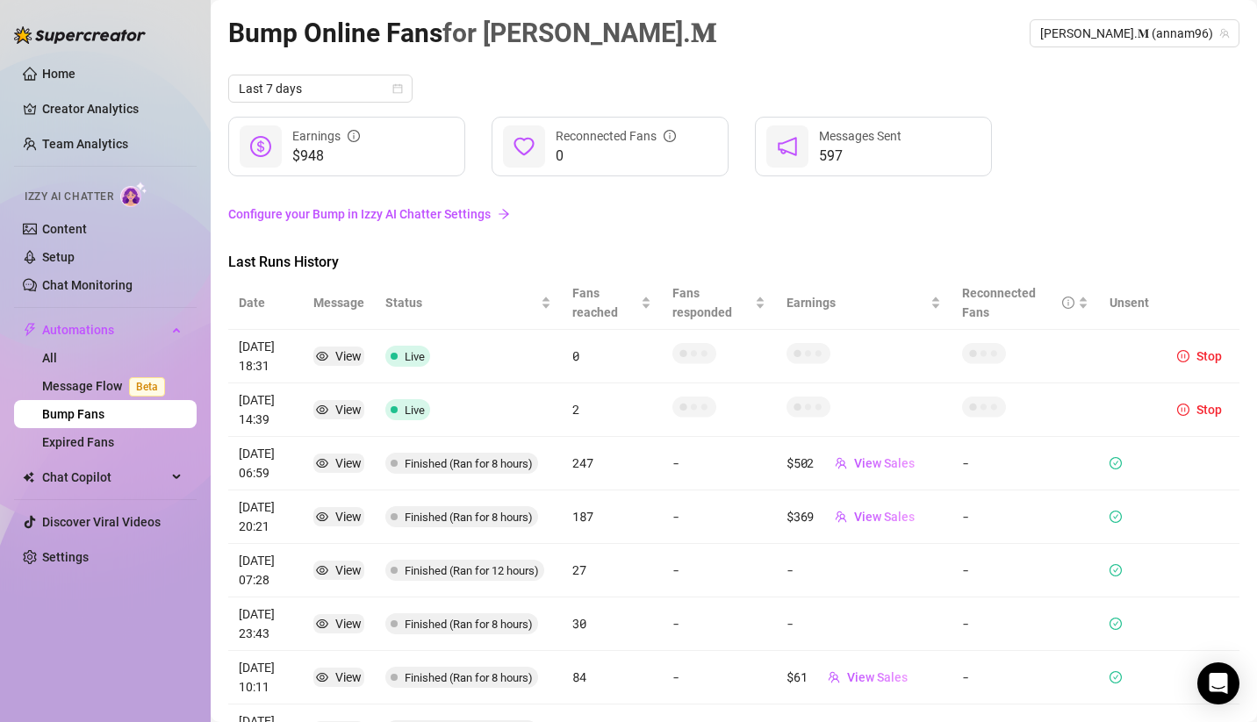
click at [397, 407] on span "Live" at bounding box center [407, 409] width 45 height 21
click at [455, 469] on span "Finished (Ran for 8 hours)" at bounding box center [469, 463] width 128 height 13
click at [405, 360] on span "Live" at bounding box center [415, 356] width 20 height 13
click at [874, 466] on span "View Sales" at bounding box center [884, 463] width 61 height 14
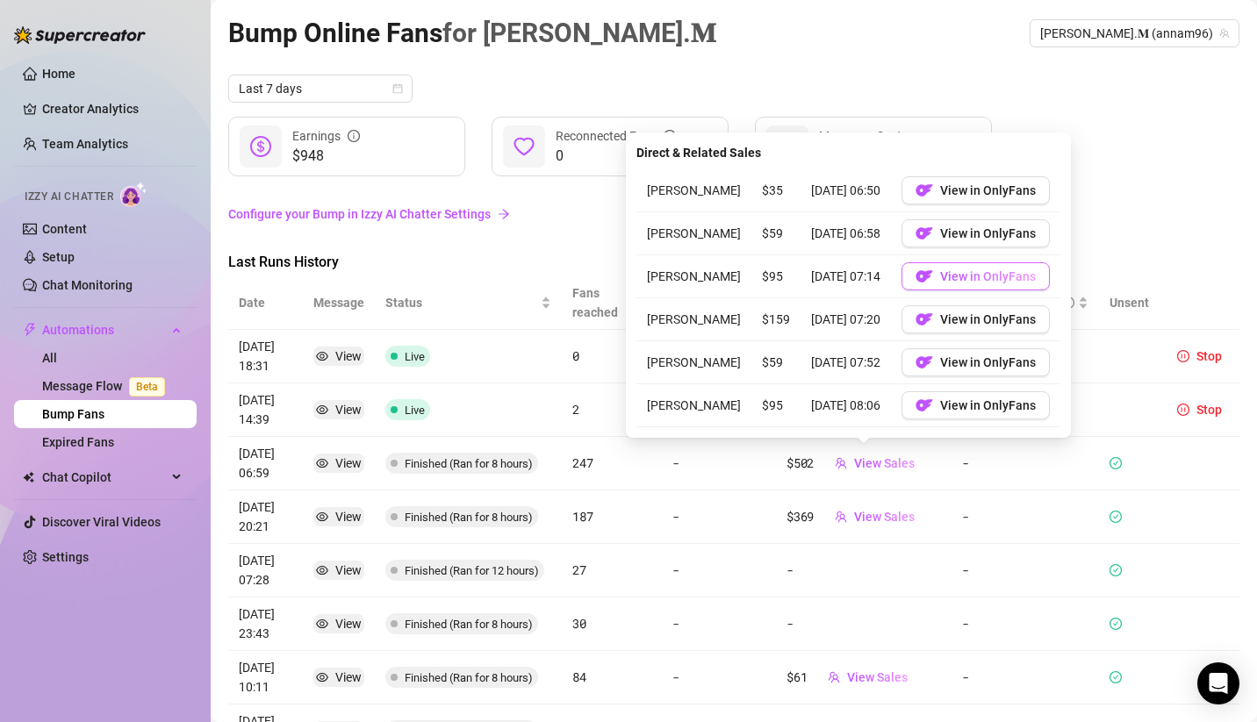
click at [992, 282] on span "View in OnlyFans" at bounding box center [988, 276] width 96 height 14
click at [563, 246] on div "Last 7 days $948 Earnings 0 Reconnected Fans 597 Messages Sent Configure your B…" at bounding box center [733, 417] width 1011 height 684
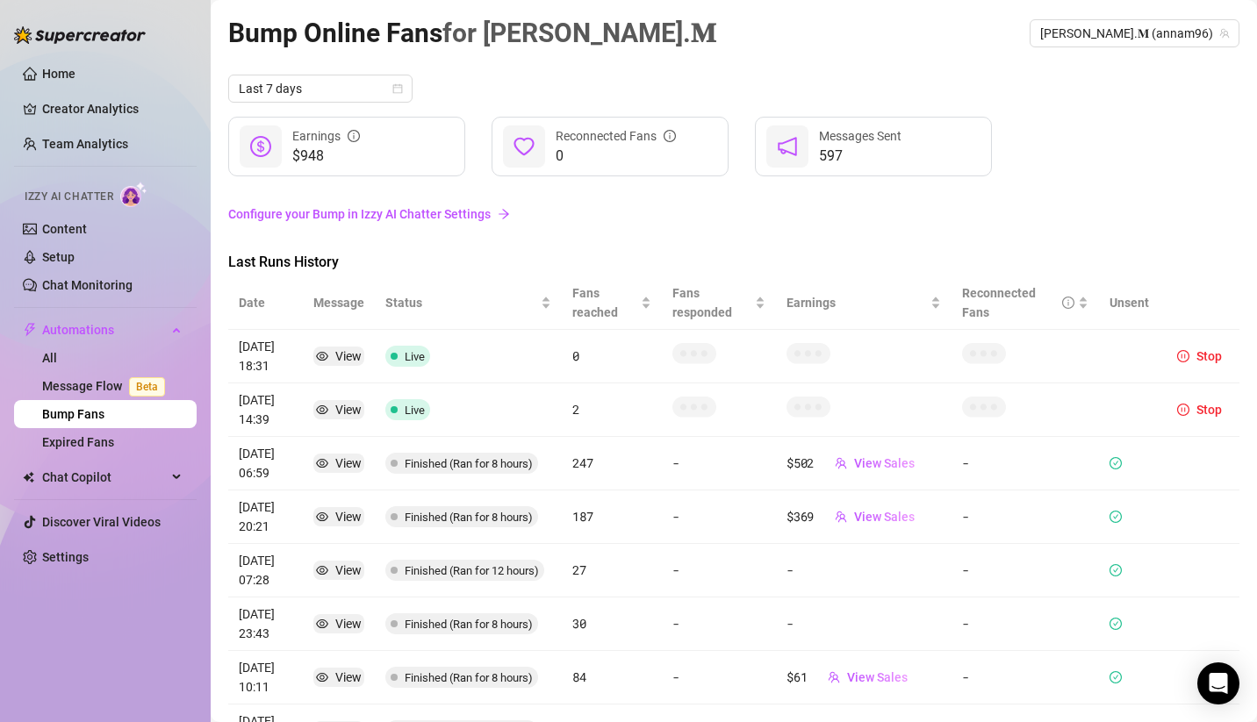
scroll to position [87, 0]
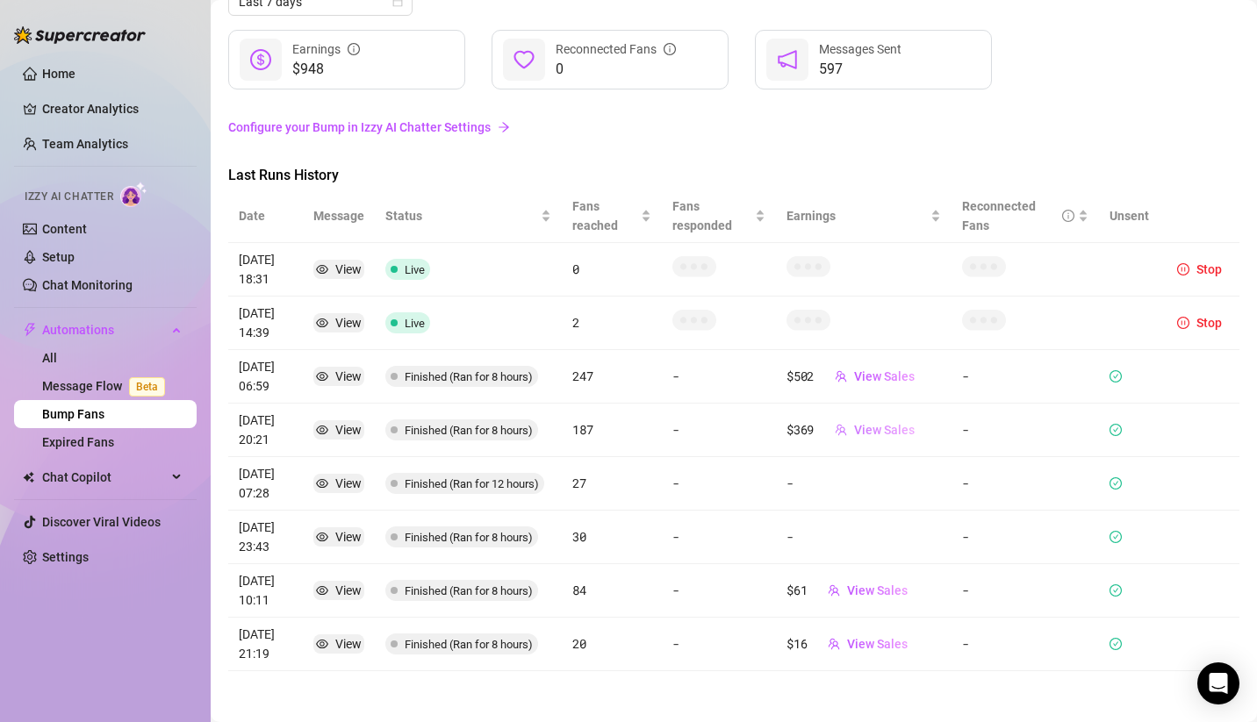
click at [872, 437] on button "View Sales" at bounding box center [875, 430] width 108 height 28
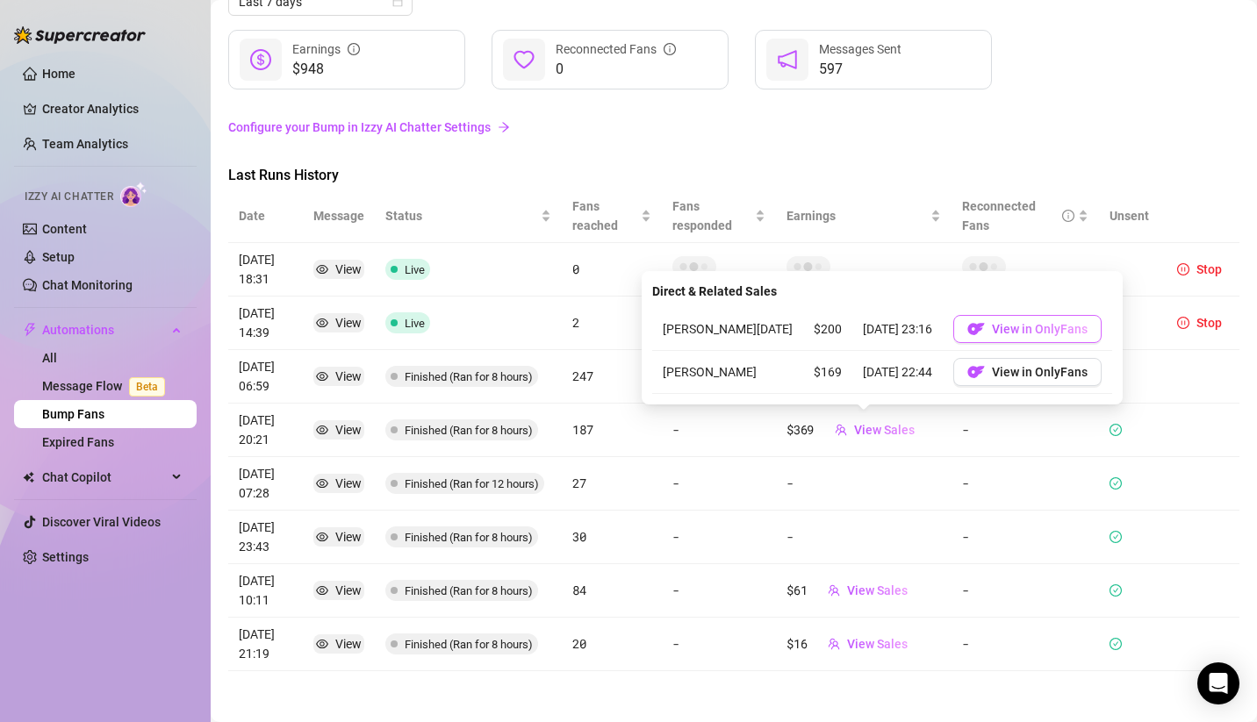
click at [995, 332] on span "View in OnlyFans" at bounding box center [1040, 329] width 96 height 14
